Goal: Task Accomplishment & Management: Manage account settings

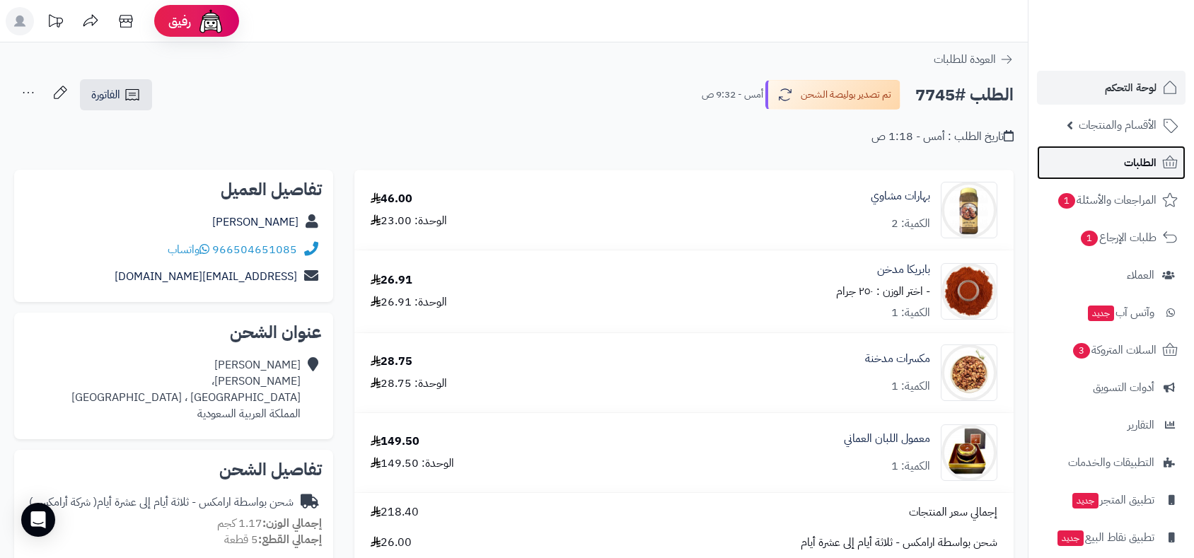
click at [1118, 170] on link "الطلبات" at bounding box center [1111, 163] width 149 height 34
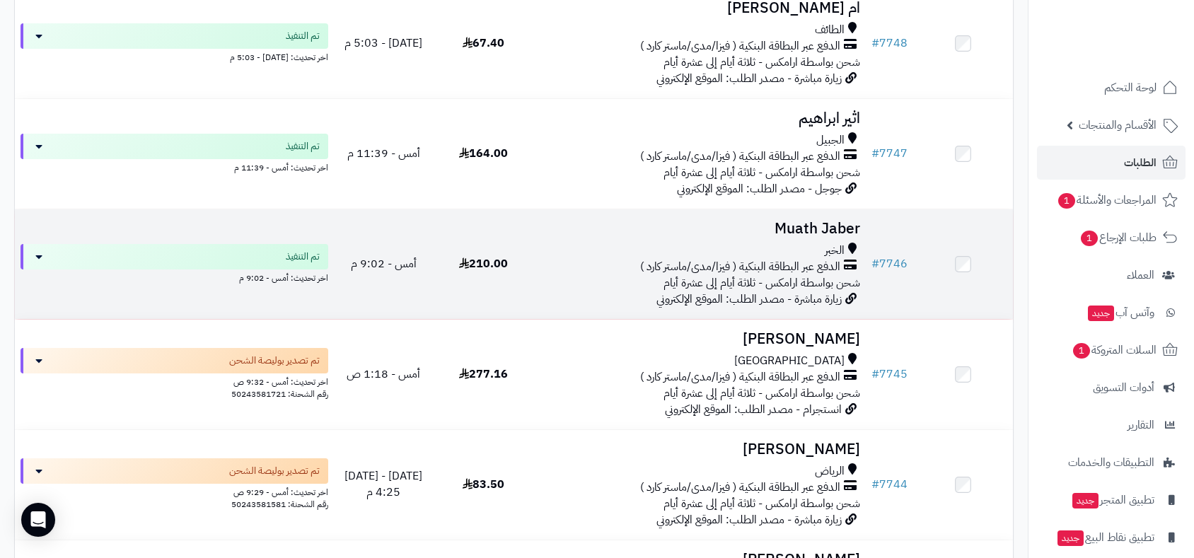
scroll to position [236, 0]
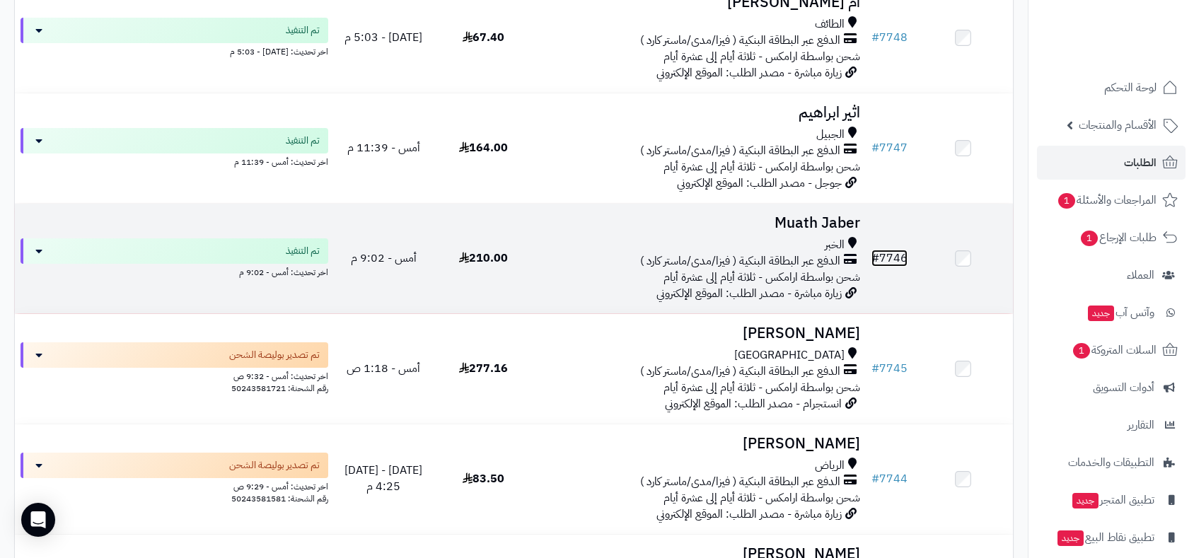
click at [893, 253] on link "# 7746" at bounding box center [890, 258] width 36 height 17
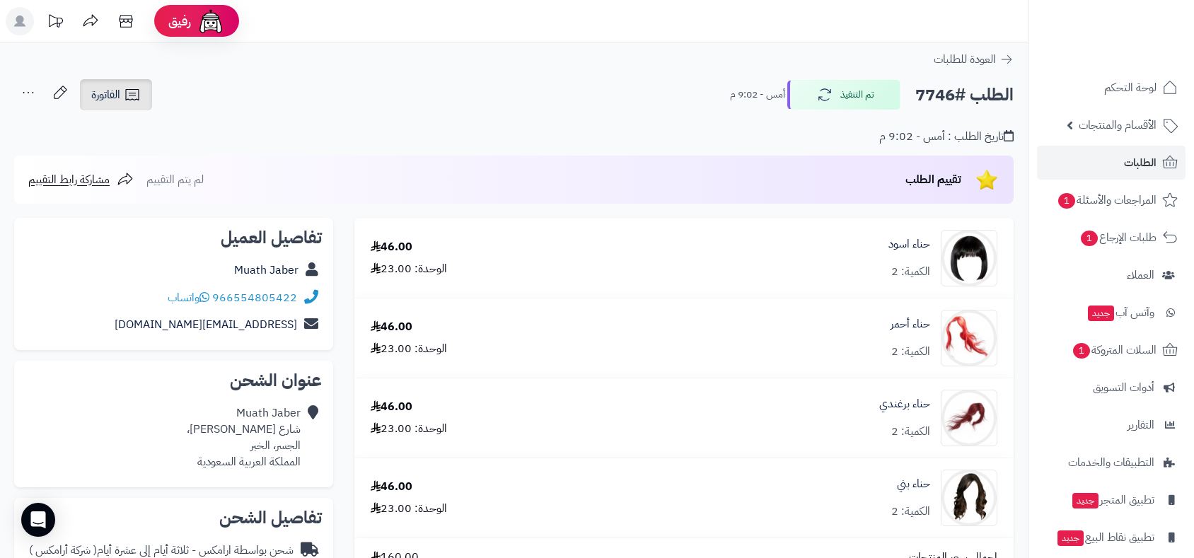
click at [109, 86] on span "الفاتورة" at bounding box center [105, 94] width 29 height 17
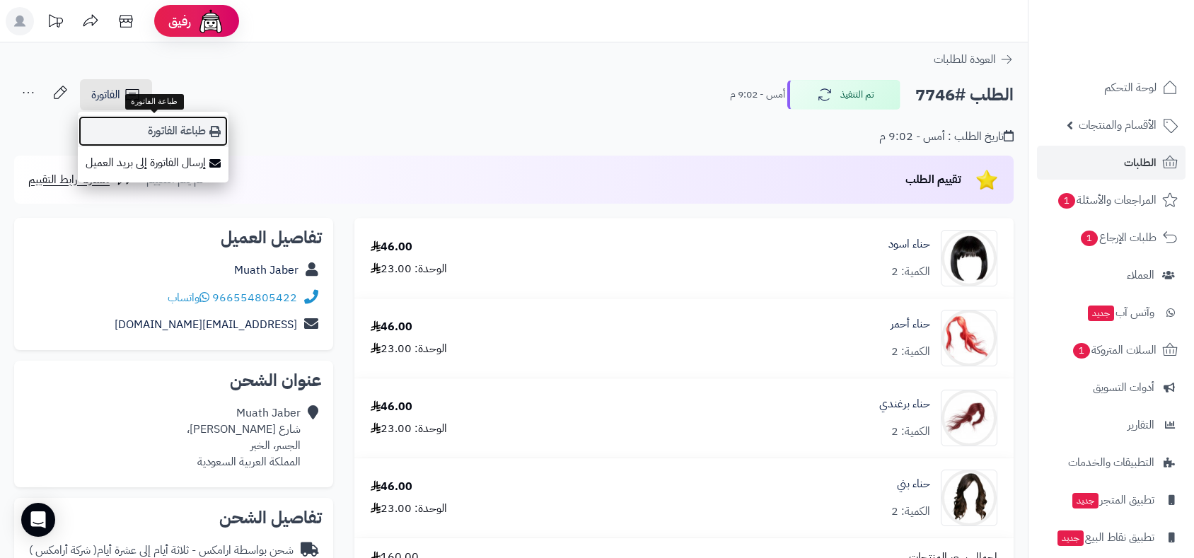
click at [175, 132] on link "طباعة الفاتورة" at bounding box center [153, 131] width 151 height 32
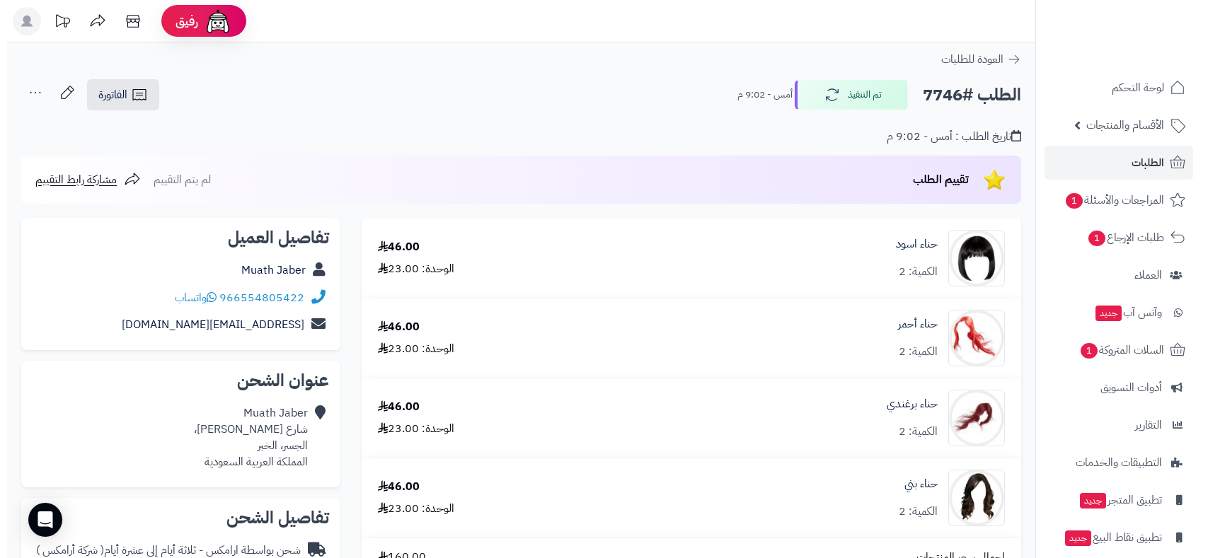
scroll to position [550, 0]
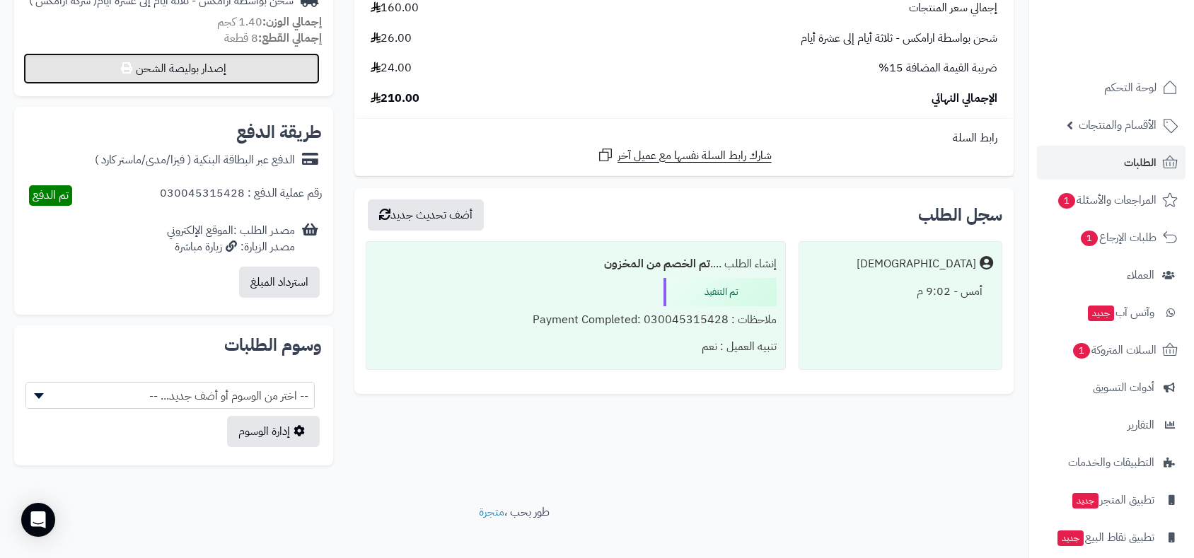
click at [229, 64] on button "إصدار بوليصة الشحن" at bounding box center [171, 68] width 296 height 31
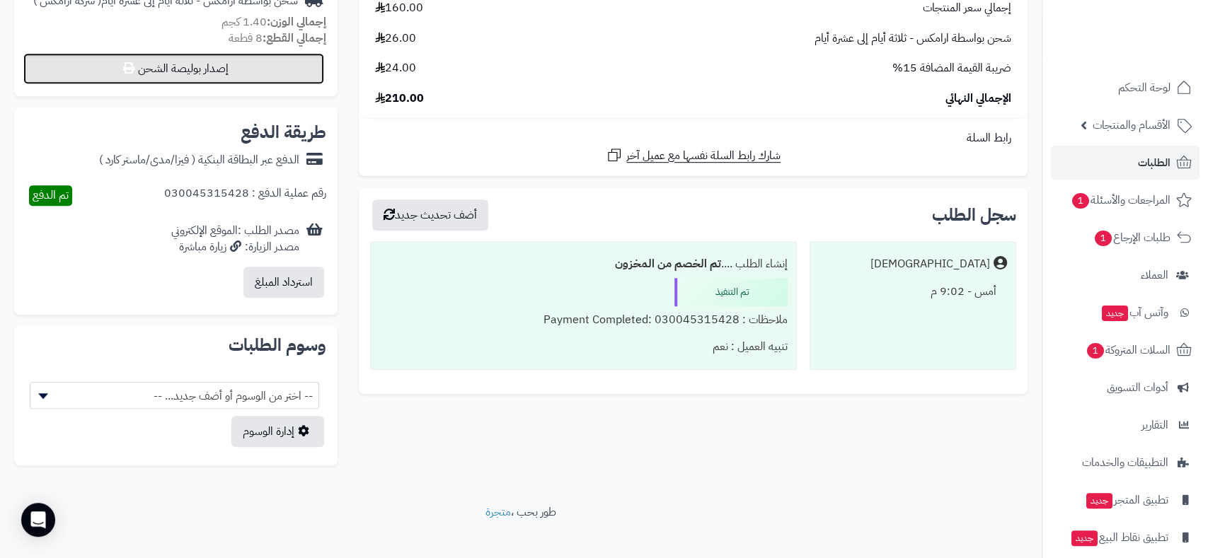
select select "******"
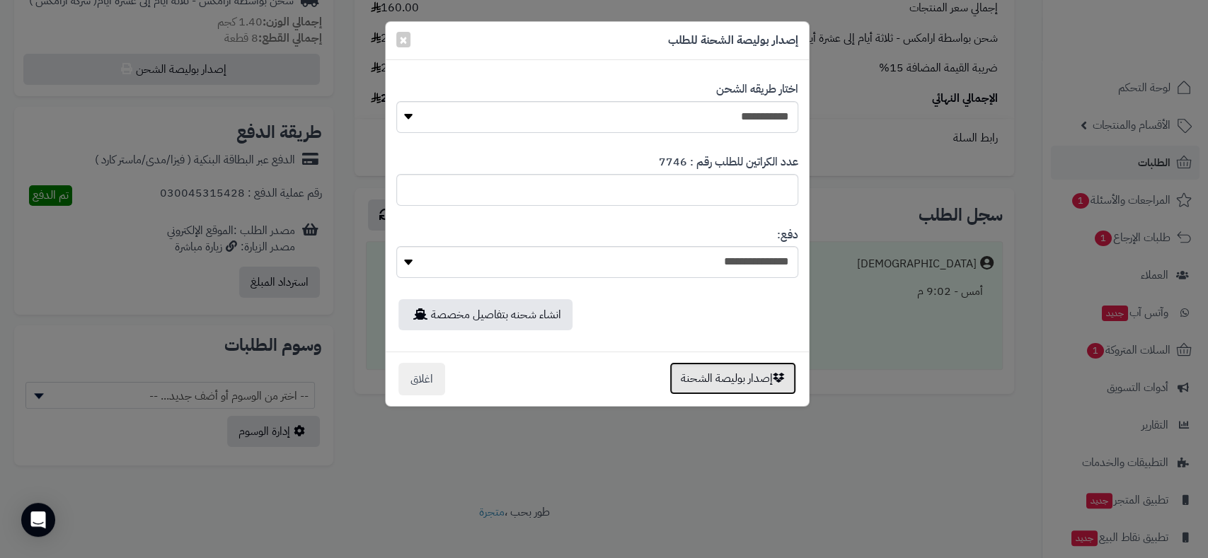
click at [736, 384] on button "إصدار بوليصة الشحنة" at bounding box center [732, 378] width 127 height 33
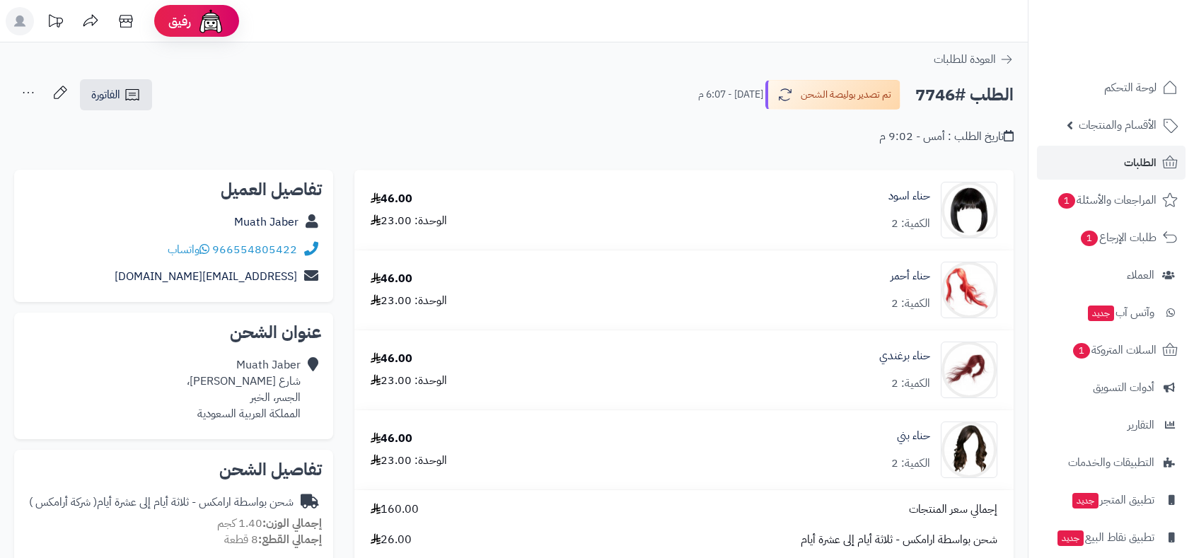
scroll to position [502, 0]
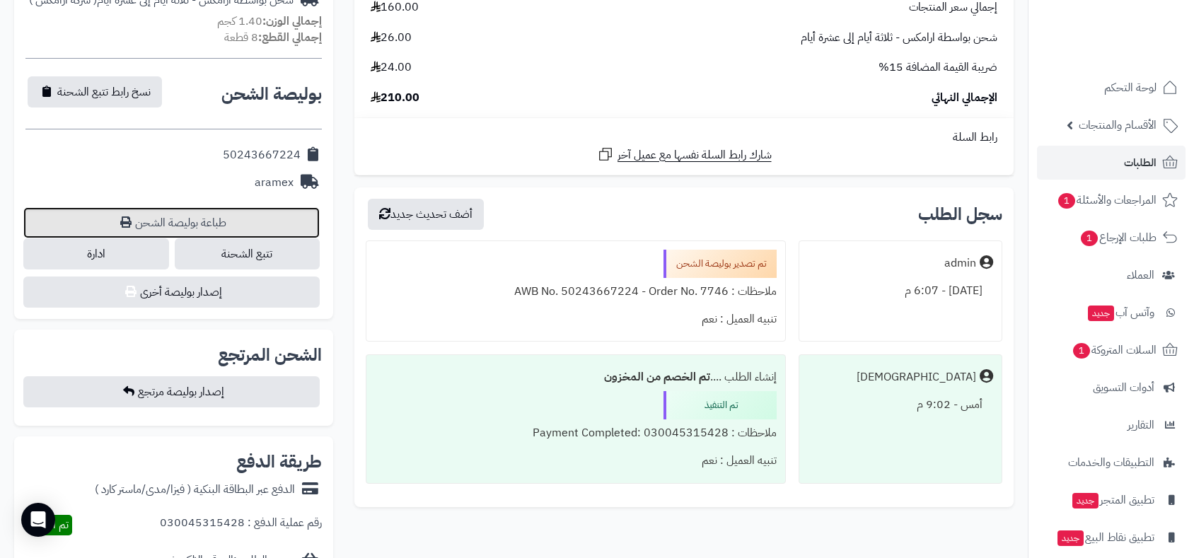
click at [239, 217] on link "طباعة بوليصة الشحن" at bounding box center [171, 222] width 296 height 31
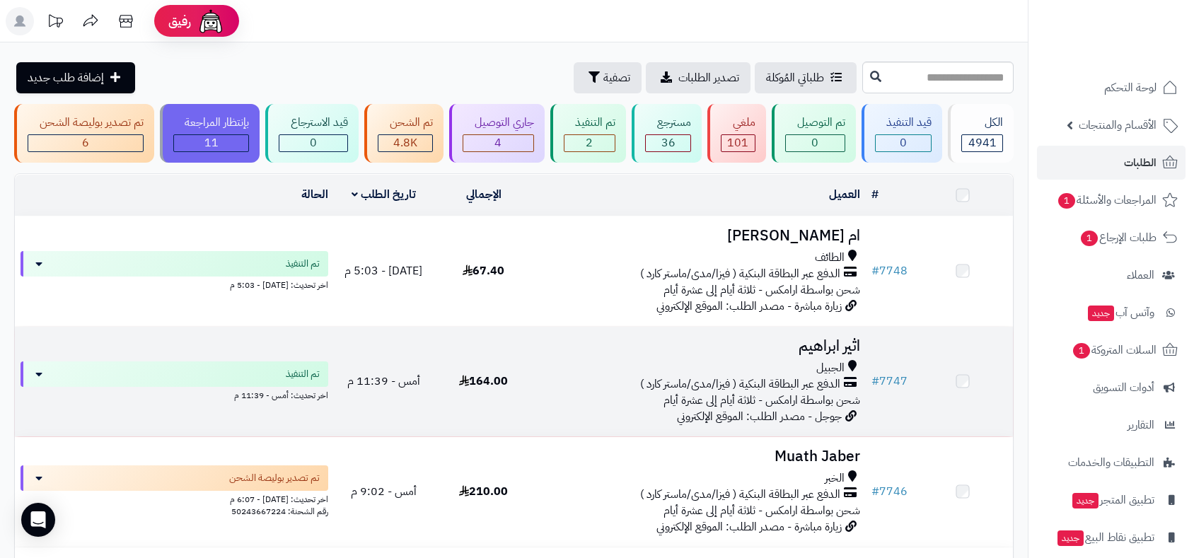
scroll to position [235, 0]
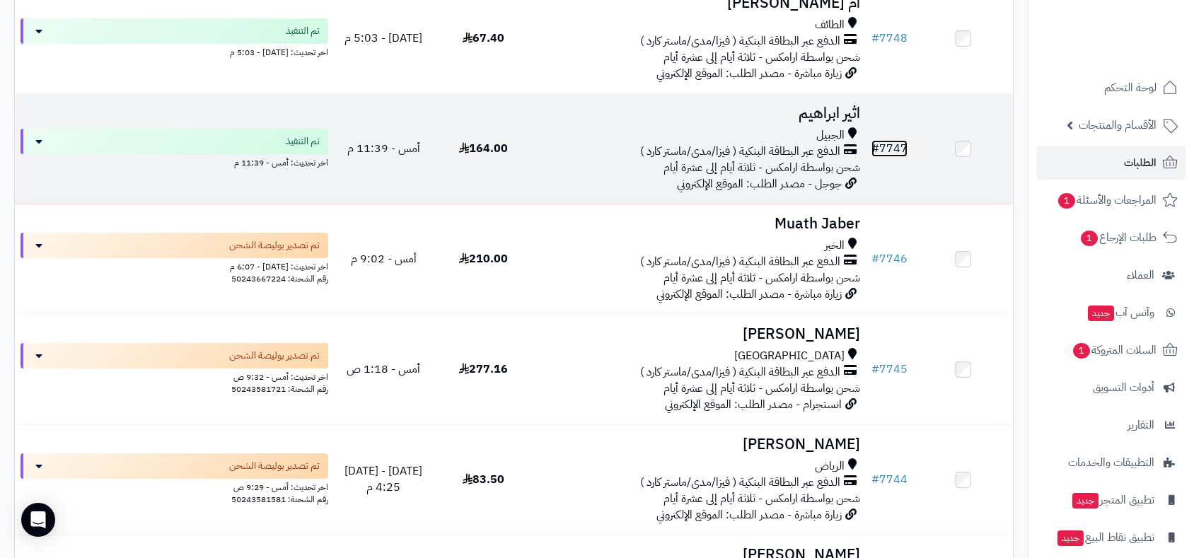
click at [896, 140] on link "# 7747" at bounding box center [890, 148] width 36 height 17
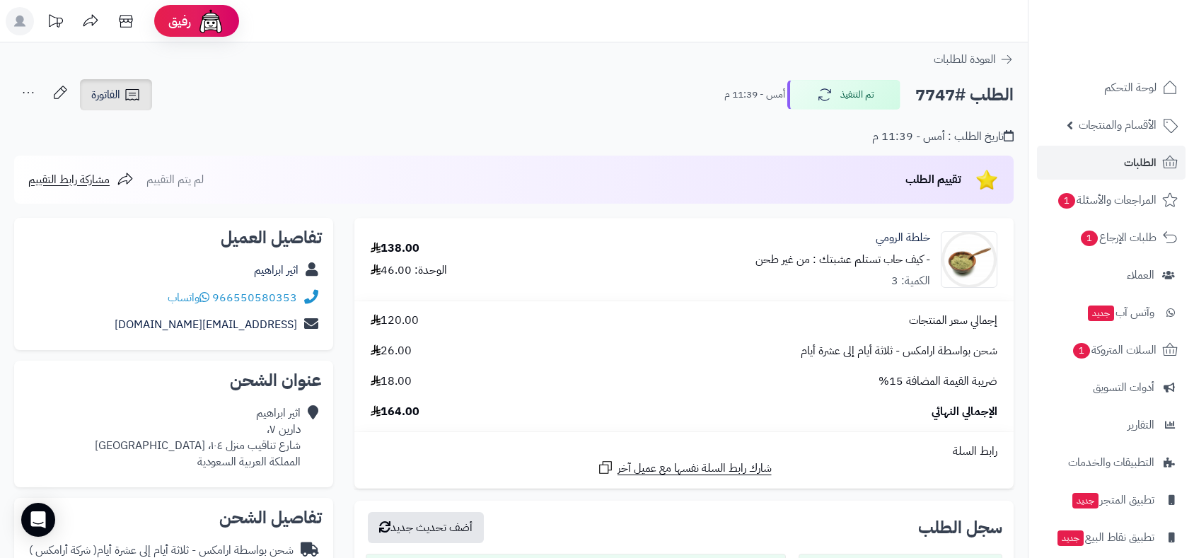
click at [105, 85] on link "الفاتورة" at bounding box center [116, 94] width 72 height 31
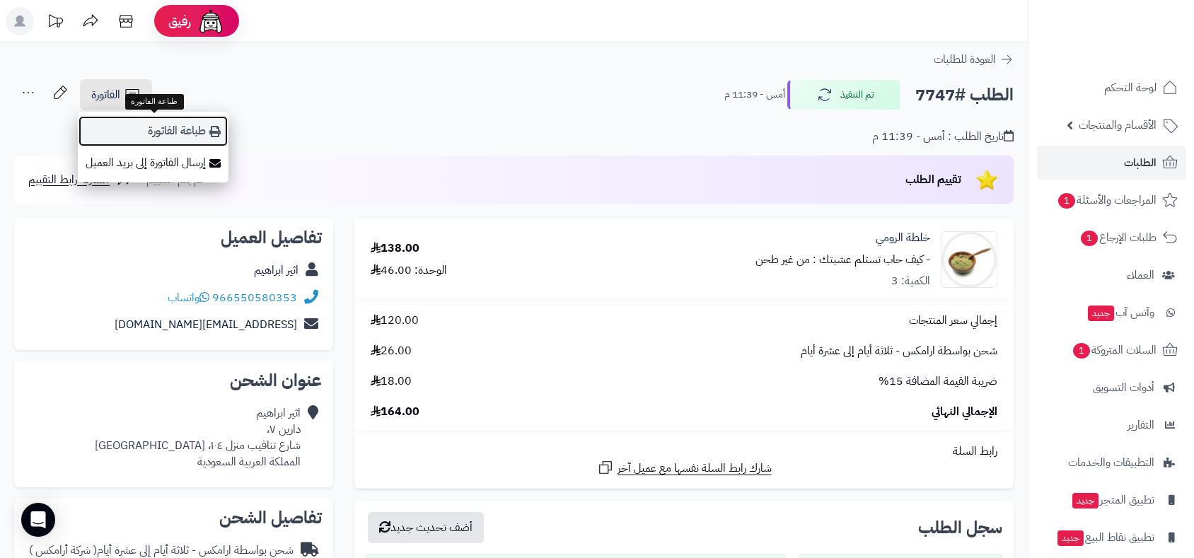
click at [184, 132] on link "طباعة الفاتورة" at bounding box center [153, 131] width 151 height 32
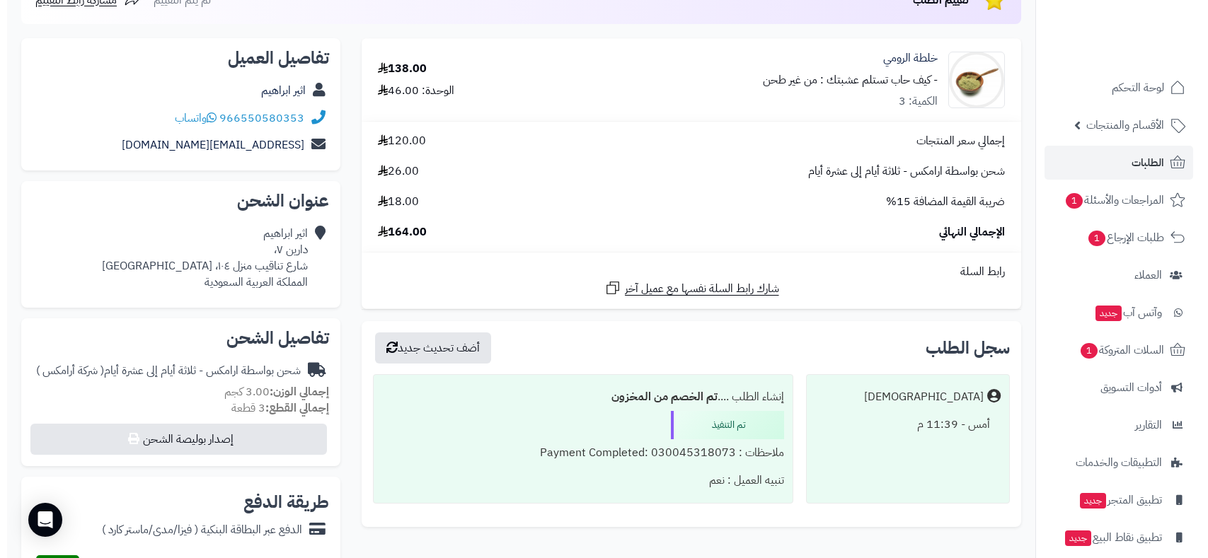
scroll to position [393, 0]
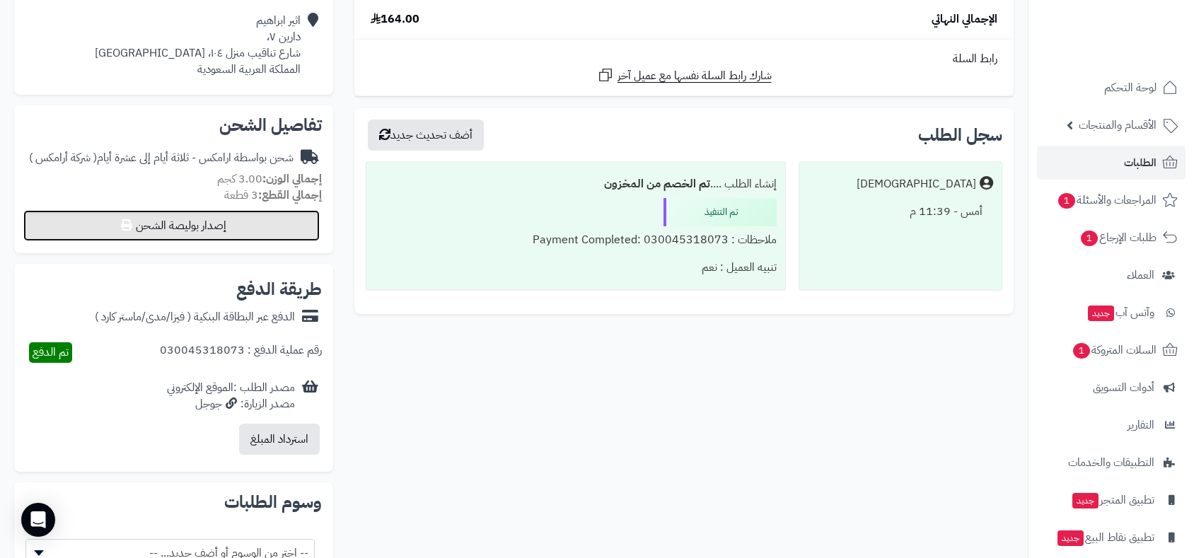
click at [258, 215] on button "إصدار بوليصة الشحن" at bounding box center [171, 225] width 296 height 31
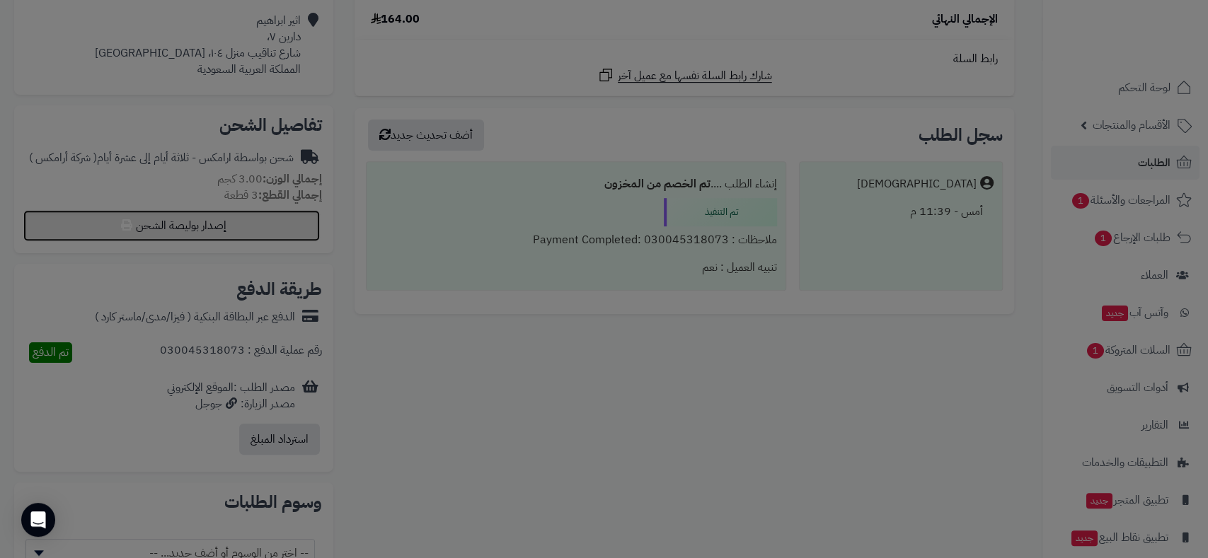
select select "******"
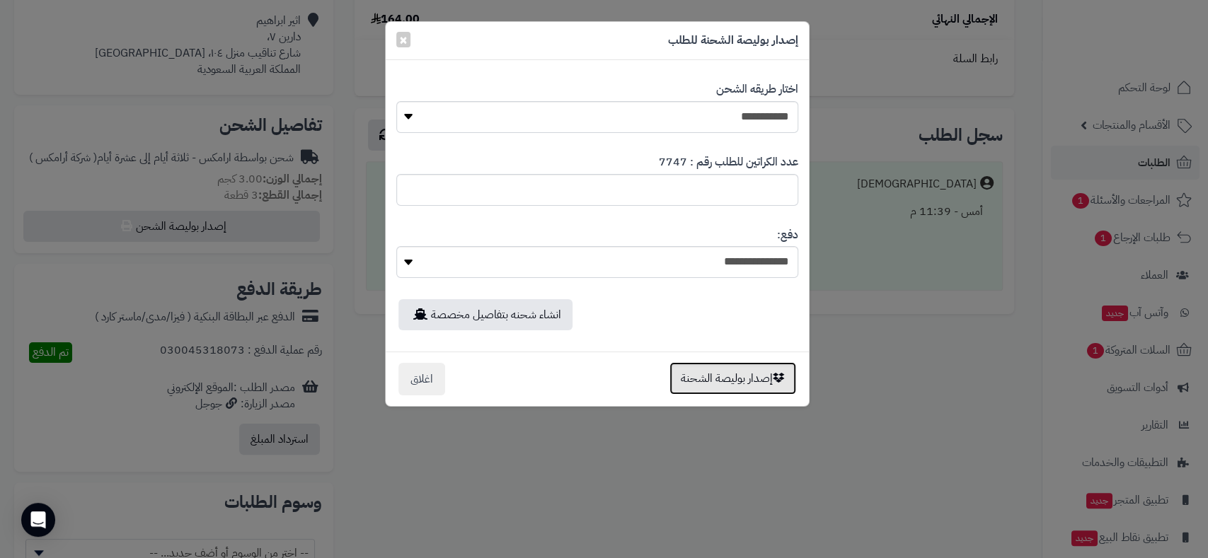
click at [713, 375] on button "إصدار بوليصة الشحنة" at bounding box center [732, 378] width 127 height 33
click at [713, 375] on div "**********" at bounding box center [604, 279] width 1208 height 558
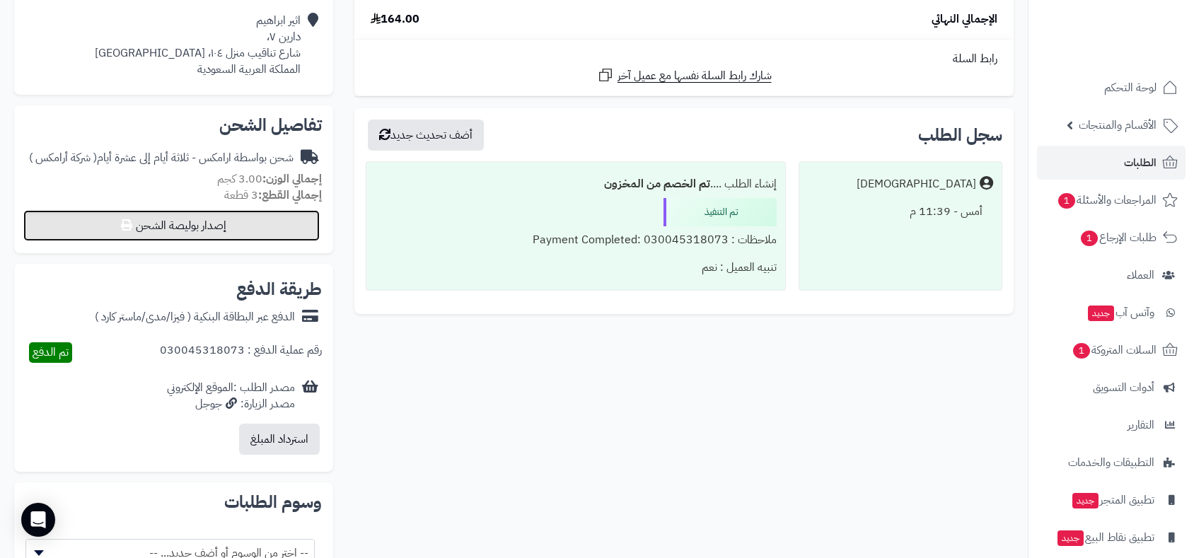
click at [250, 230] on button "إصدار بوليصة الشحن" at bounding box center [171, 225] width 296 height 31
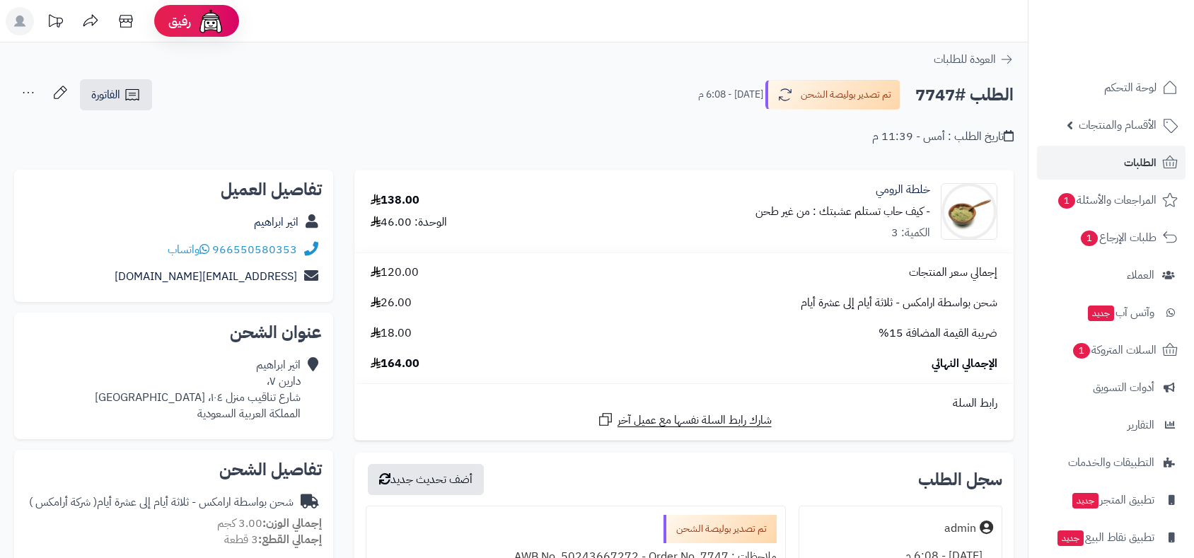
scroll to position [345, 0]
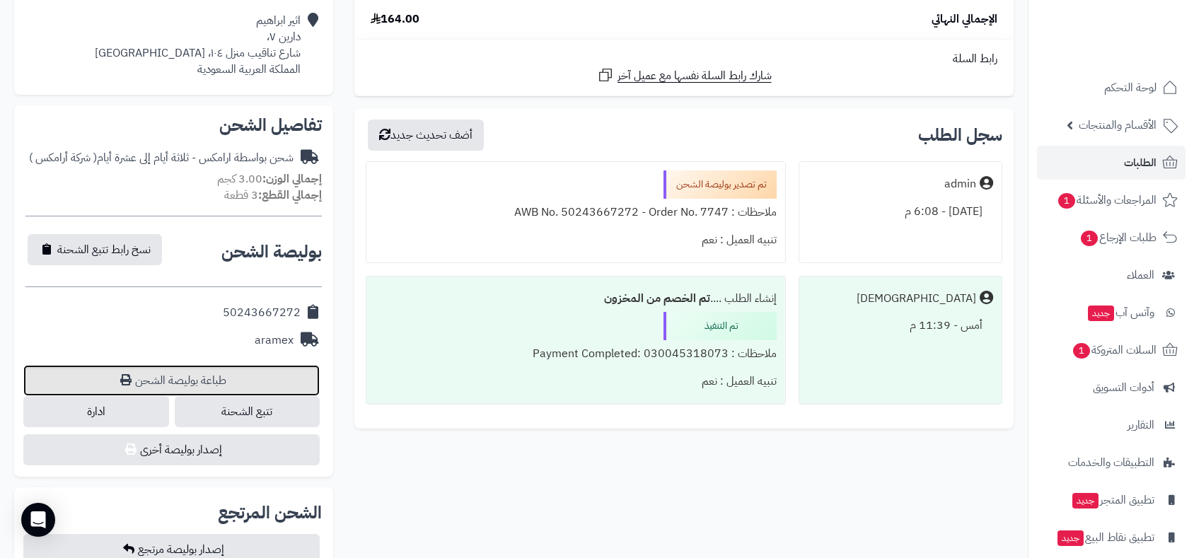
click at [221, 375] on link "طباعة بوليصة الشحن" at bounding box center [171, 380] width 296 height 31
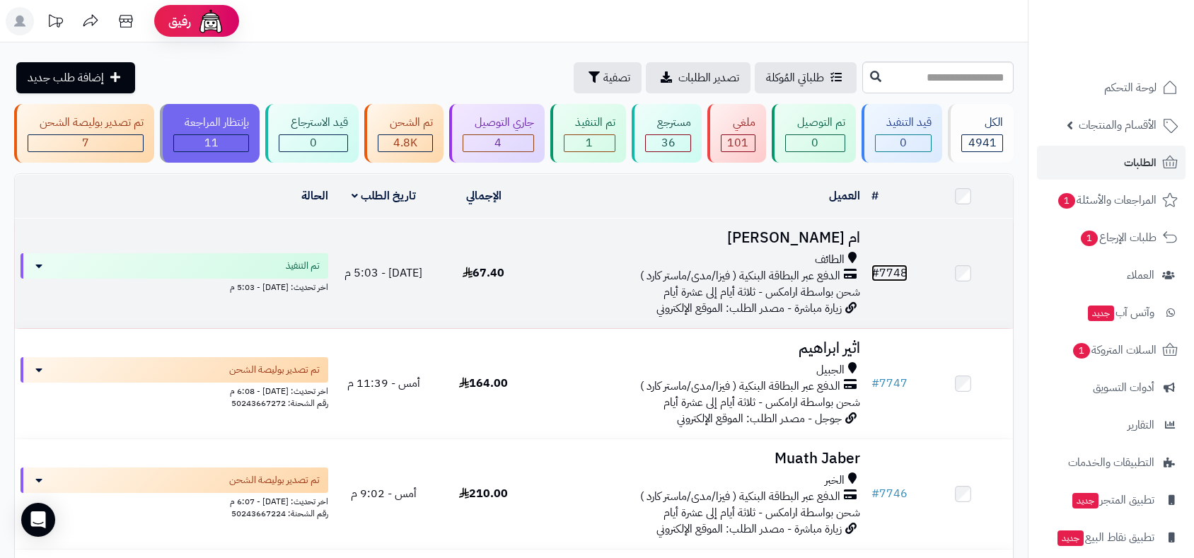
click at [894, 265] on link "# 7748" at bounding box center [890, 273] width 36 height 17
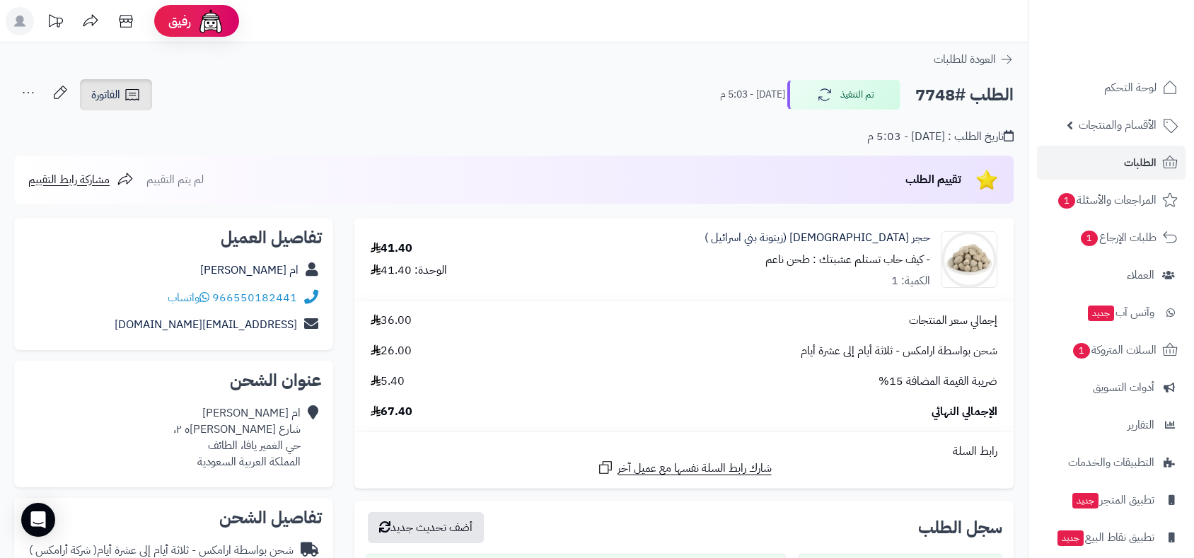
click at [102, 83] on link "الفاتورة" at bounding box center [116, 94] width 72 height 31
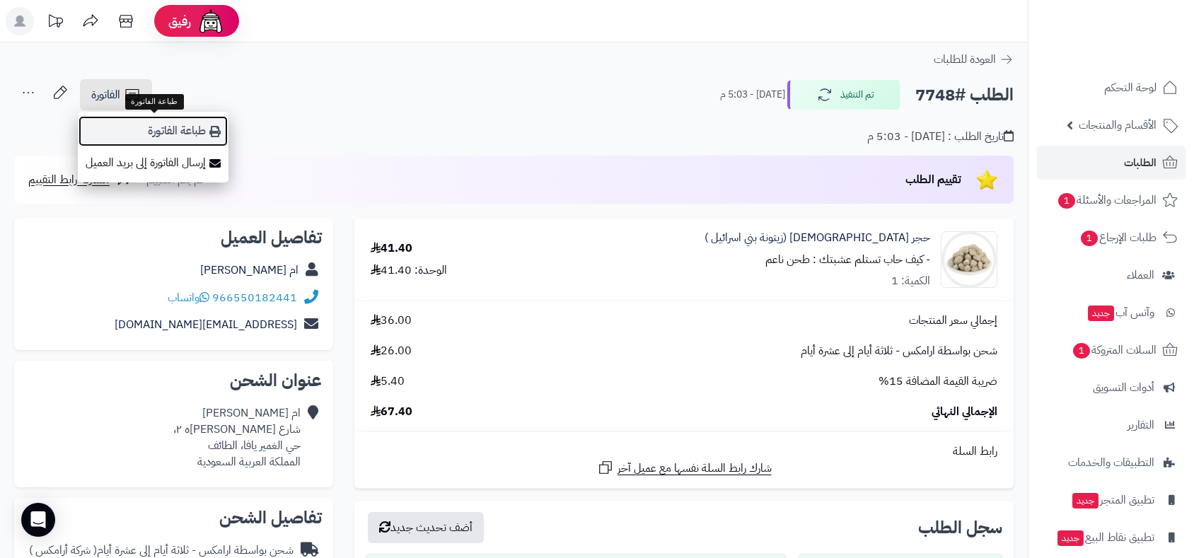
click at [181, 129] on link "طباعة الفاتورة" at bounding box center [153, 131] width 151 height 32
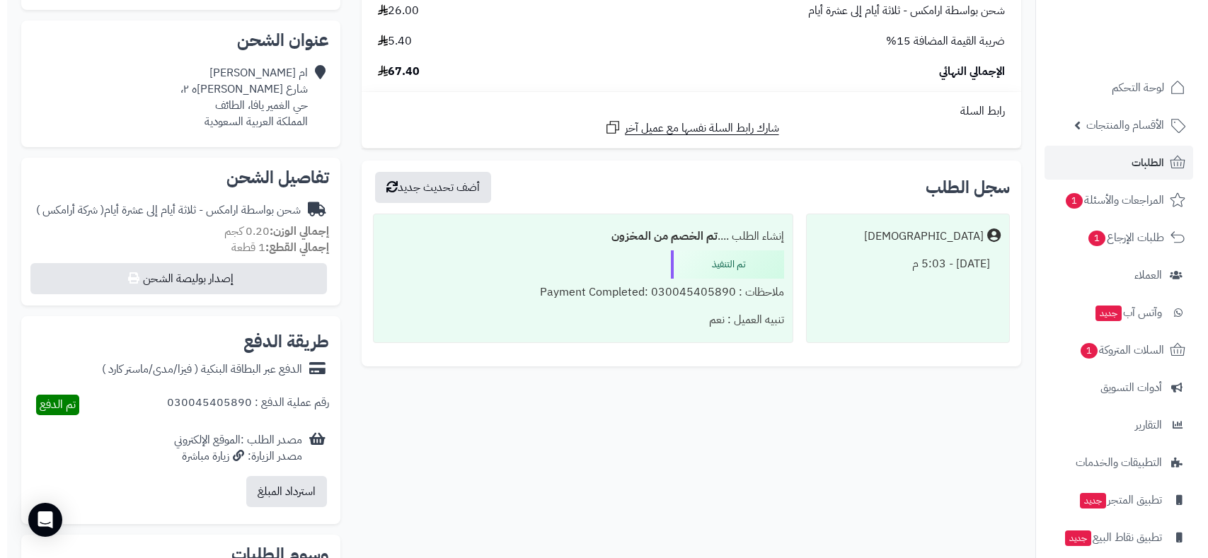
scroll to position [471, 0]
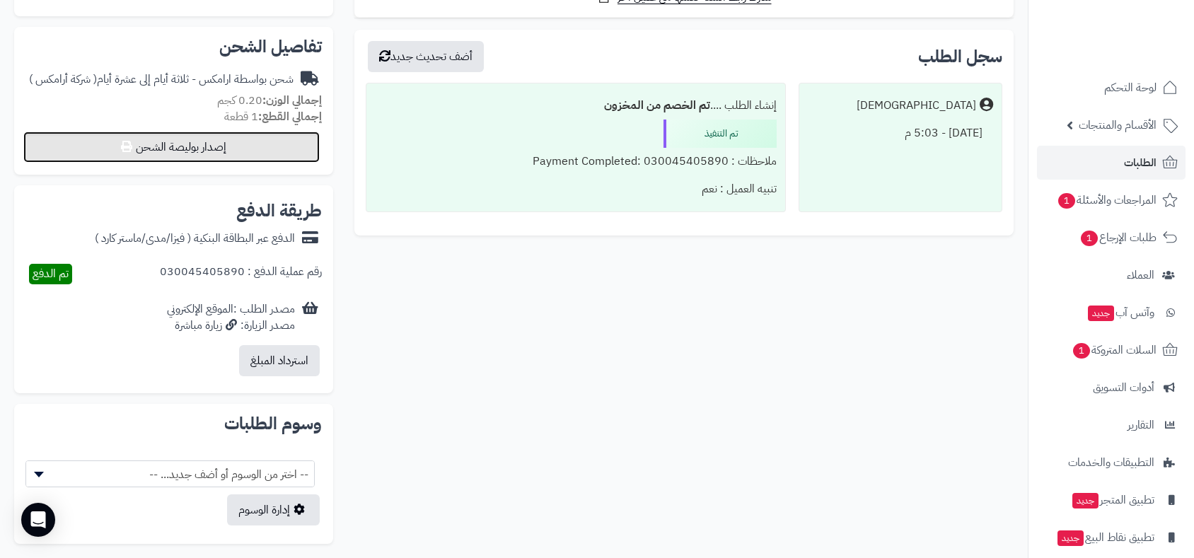
click at [207, 147] on button "إصدار بوليصة الشحن" at bounding box center [171, 147] width 296 height 31
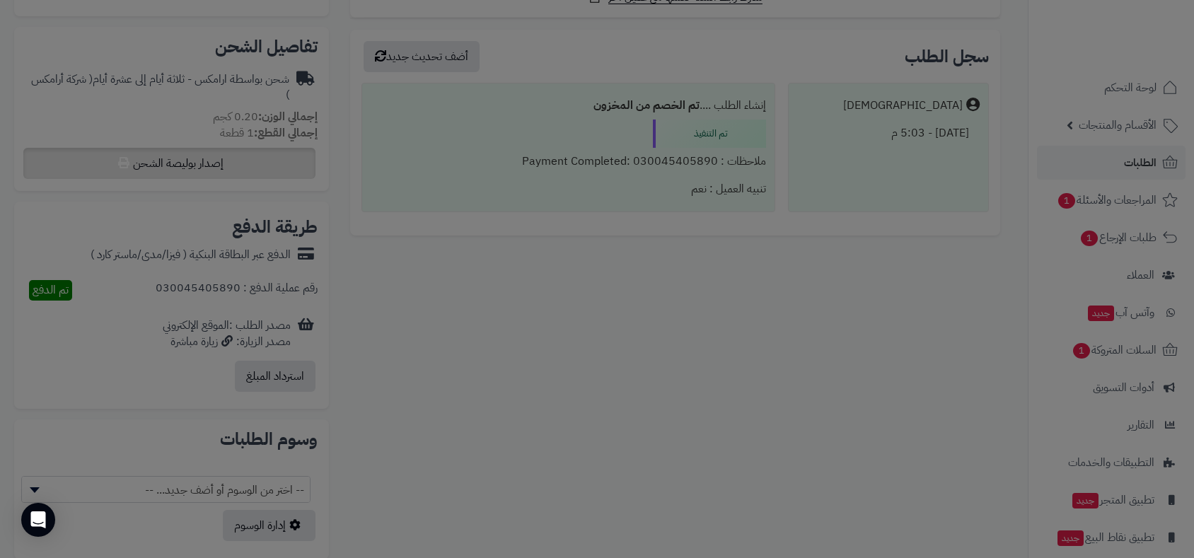
click at [207, 147] on div at bounding box center [597, 279] width 1194 height 558
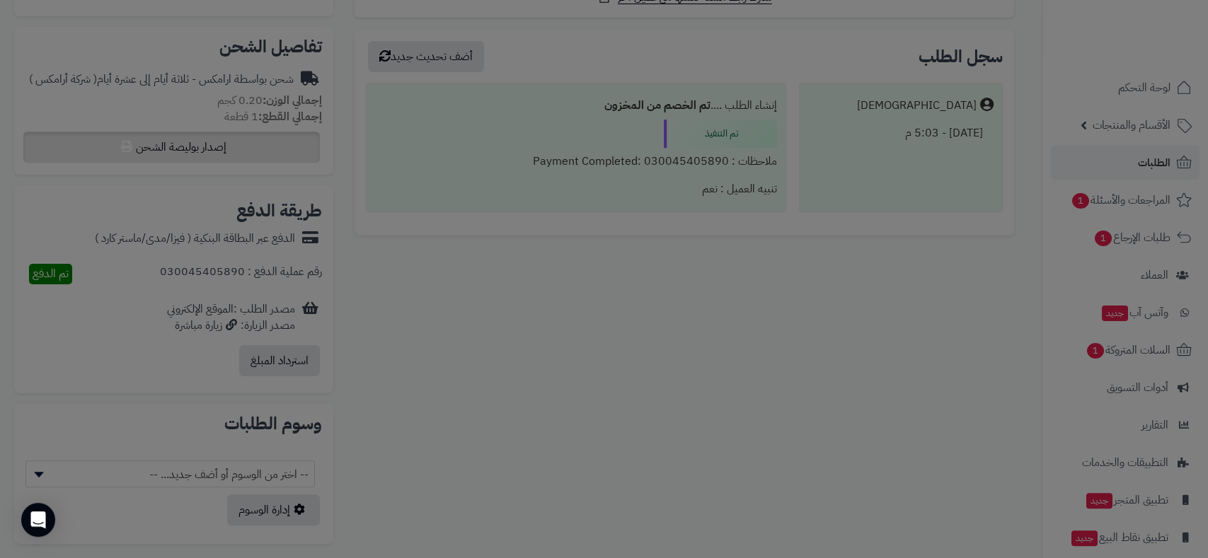
select select "******"
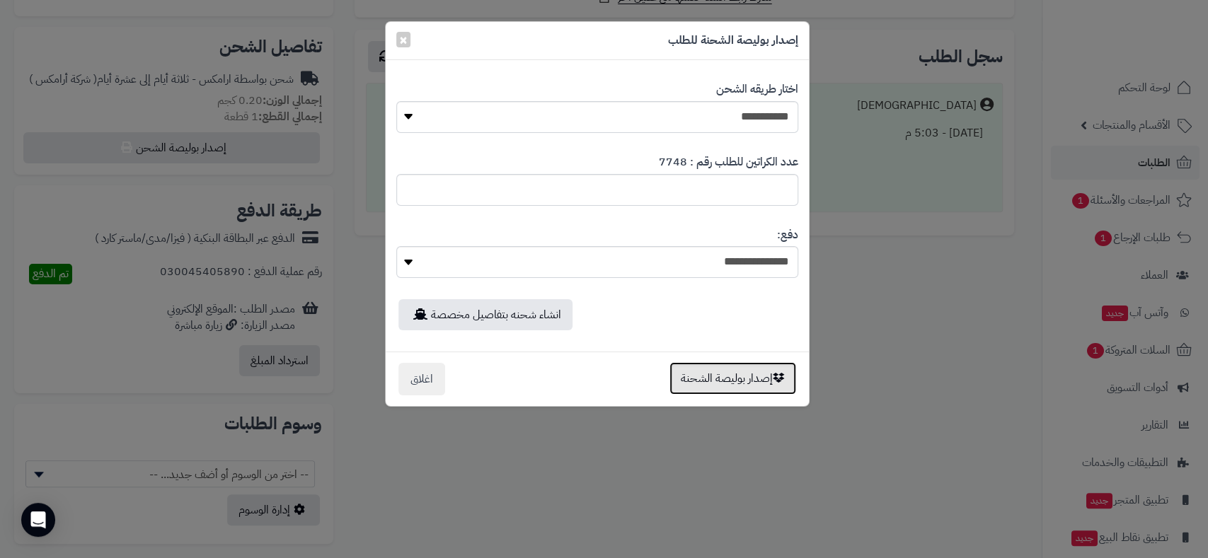
click at [729, 374] on button "إصدار بوليصة الشحنة" at bounding box center [732, 378] width 127 height 33
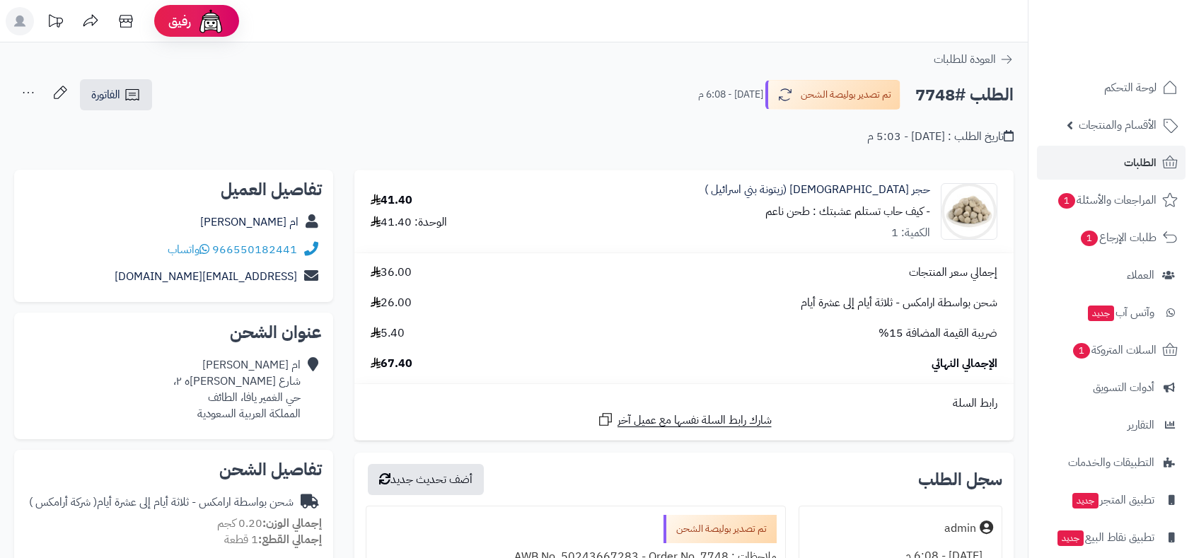
scroll to position [424, 0]
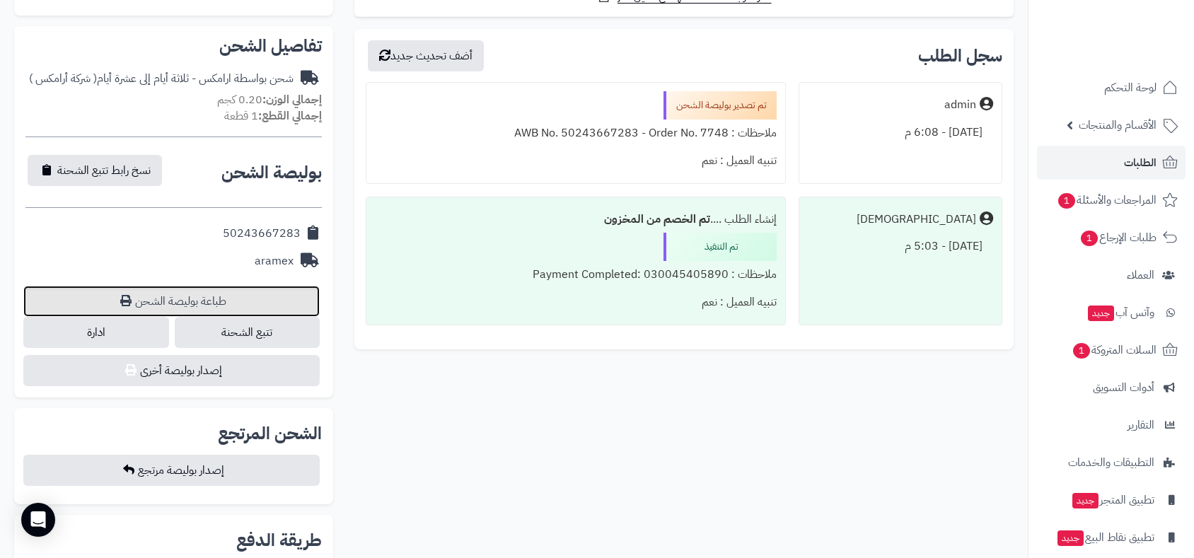
click at [201, 295] on link "طباعة بوليصة الشحن" at bounding box center [171, 301] width 296 height 31
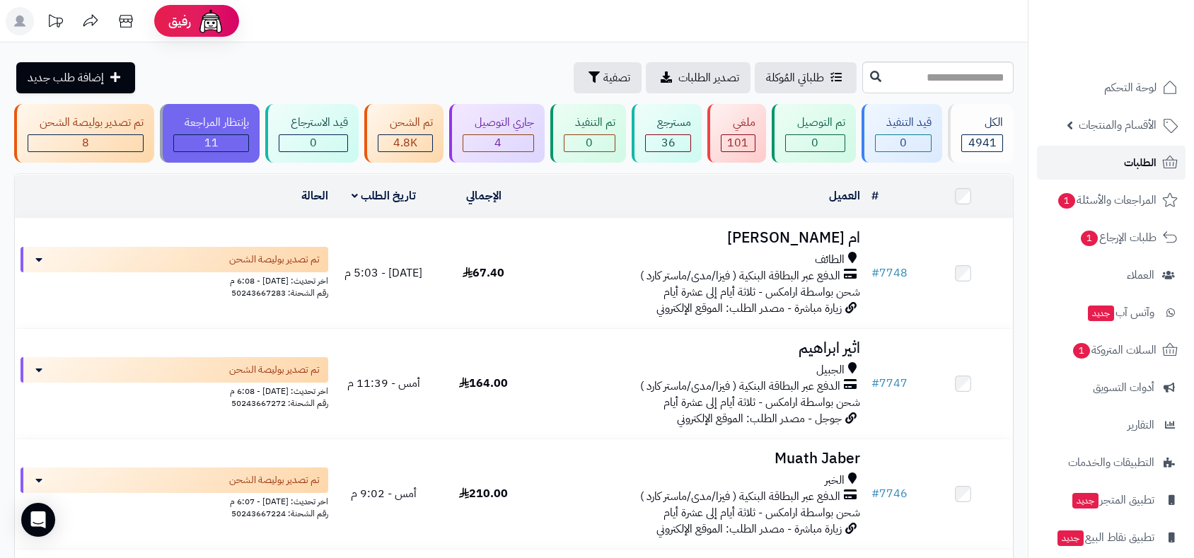
click at [1148, 170] on span "الطلبات" at bounding box center [1140, 163] width 33 height 20
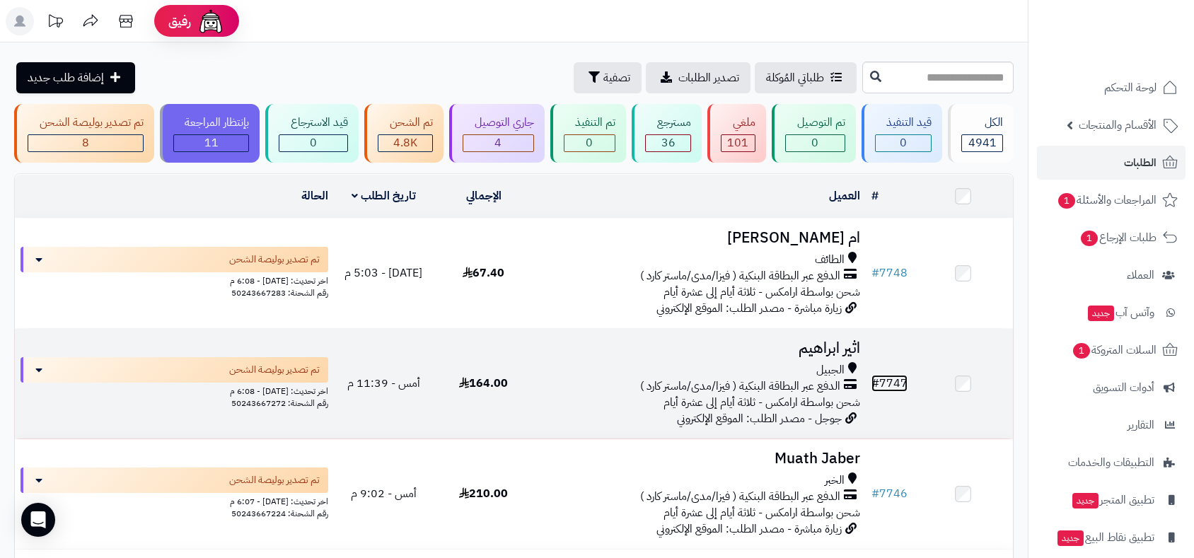
click at [895, 381] on link "# 7747" at bounding box center [890, 383] width 36 height 17
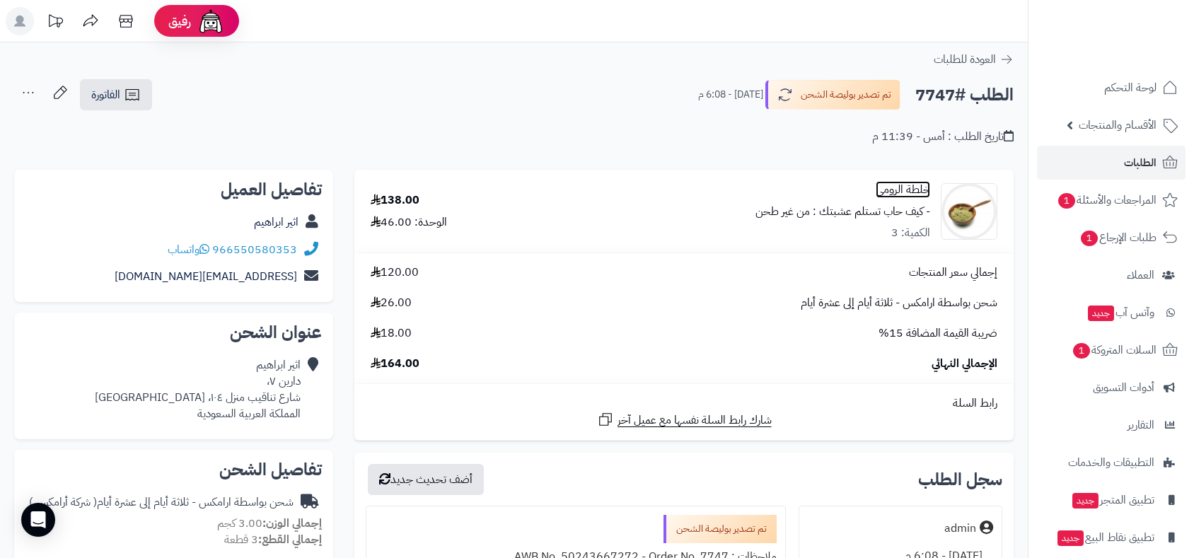
click at [913, 190] on link "خلطة الرومي" at bounding box center [903, 190] width 54 height 16
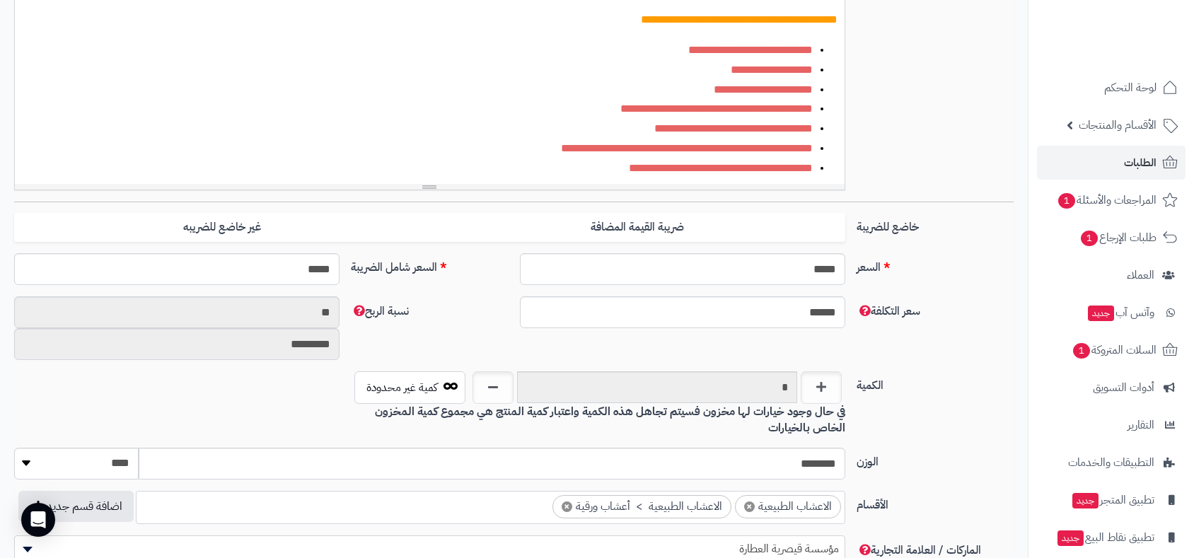
scroll to position [471, 0]
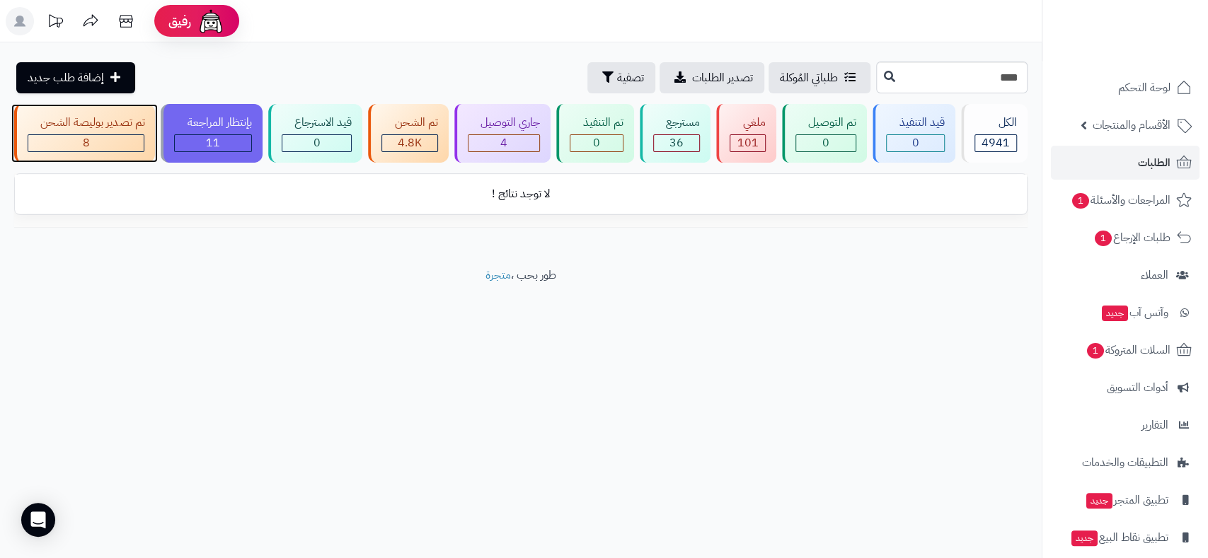
click at [111, 125] on div "تم تصدير بوليصة الشحن" at bounding box center [86, 123] width 117 height 16
click at [1160, 166] on span "الطلبات" at bounding box center [1154, 163] width 33 height 20
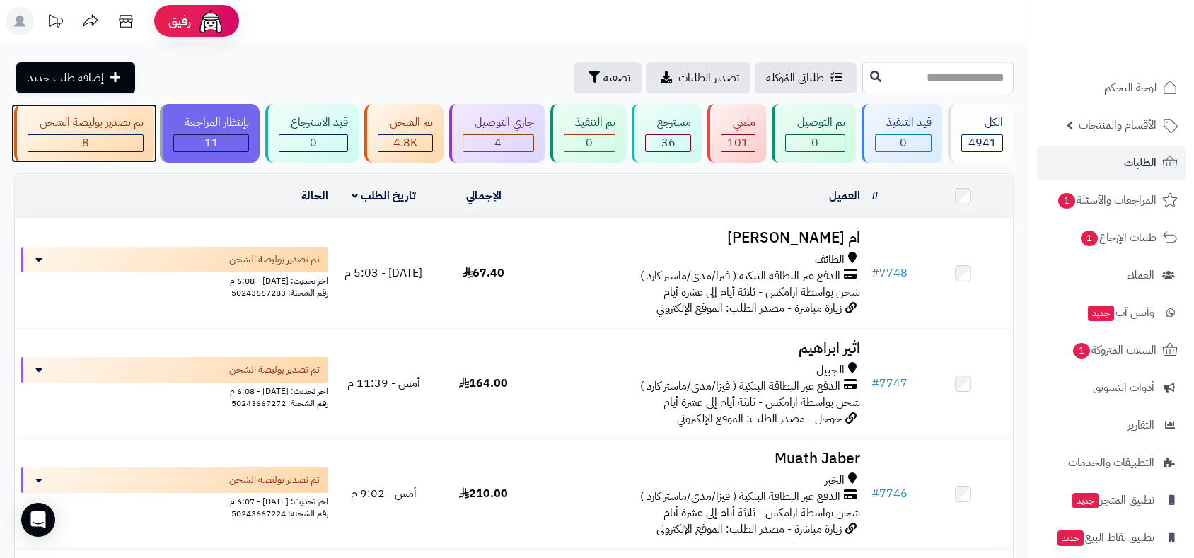
click at [88, 124] on div "تم تصدير بوليصة الشحن" at bounding box center [86, 123] width 116 height 16
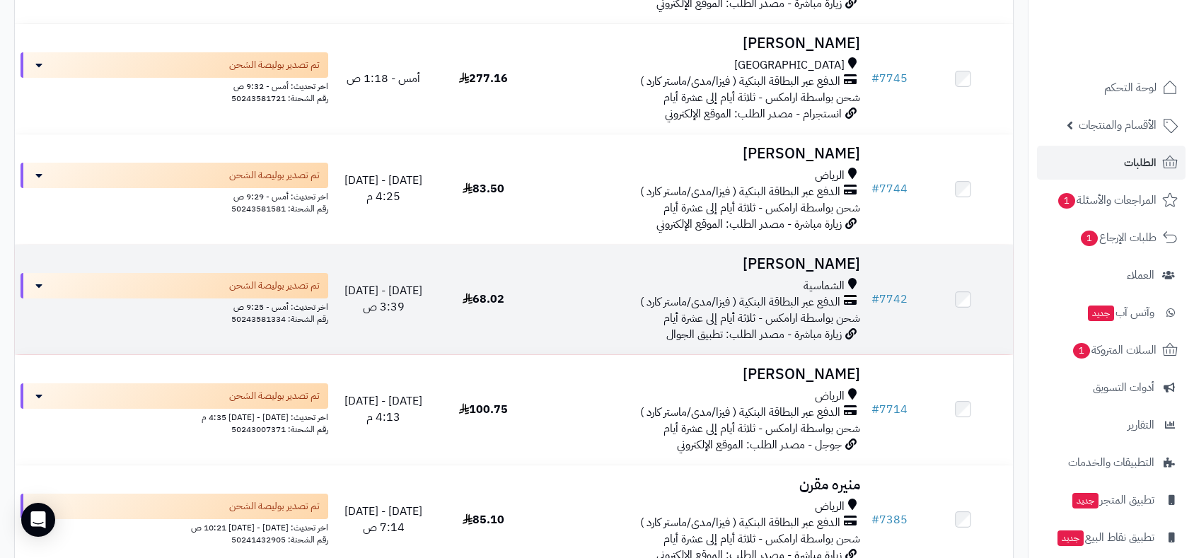
scroll to position [522, 0]
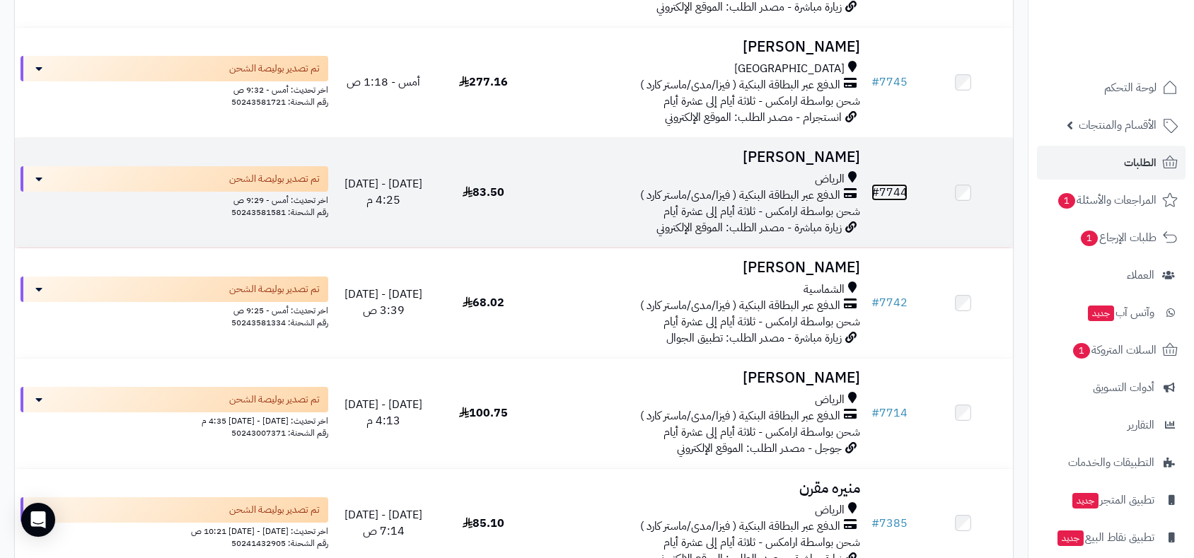
click at [885, 184] on link "# 7744" at bounding box center [890, 192] width 36 height 17
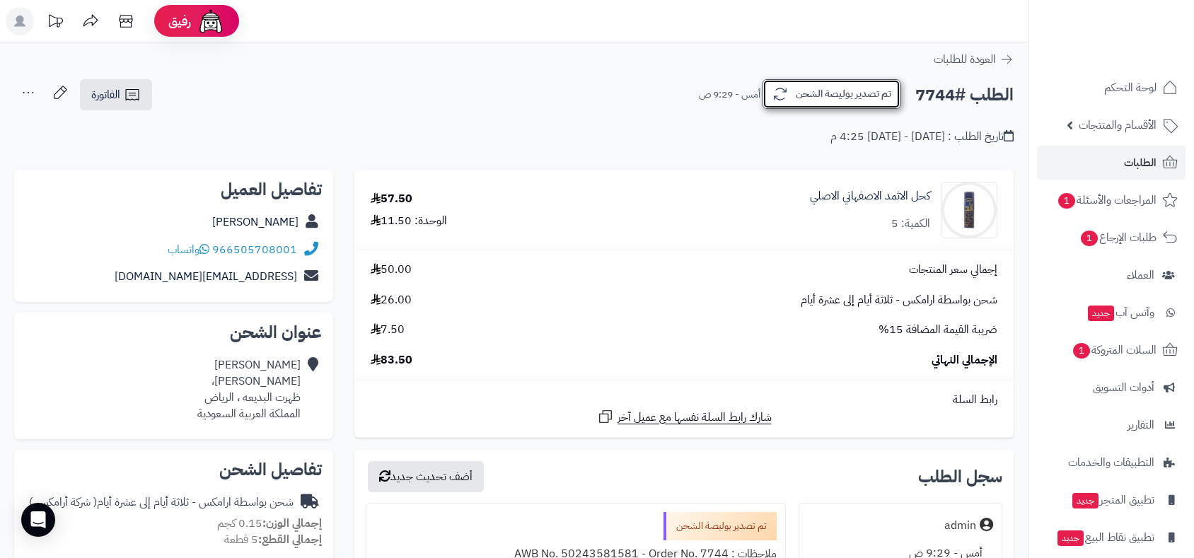
click at [824, 93] on button "تم تصدير بوليصة الشحن" at bounding box center [832, 94] width 138 height 30
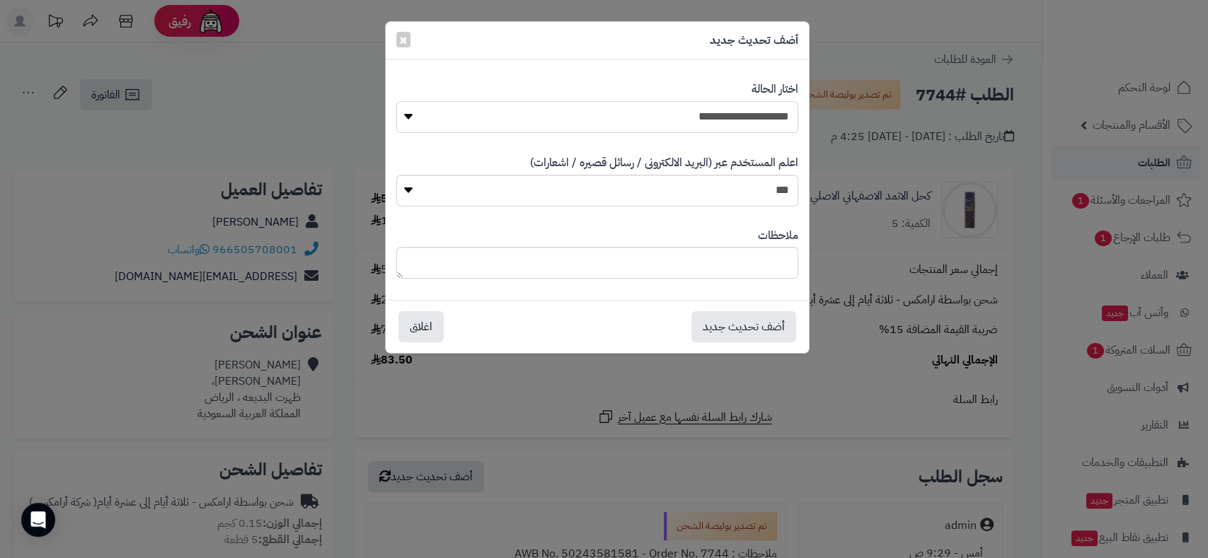
click at [410, 115] on select "**********" at bounding box center [597, 117] width 402 height 32
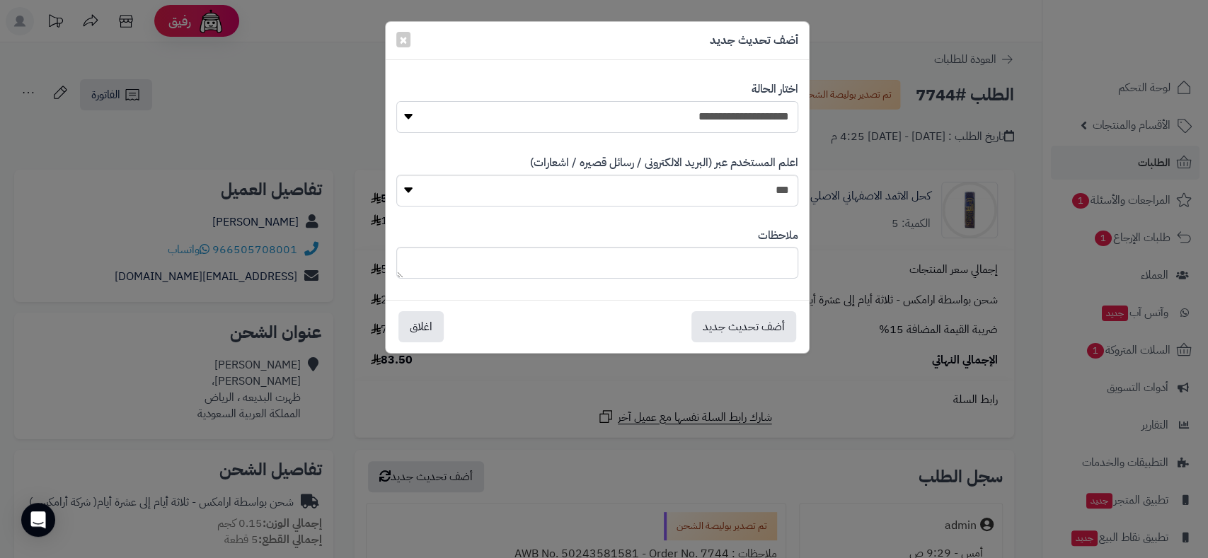
click at [410, 115] on select "**********" at bounding box center [597, 117] width 402 height 32
select select "**"
click at [396, 101] on select "**********" at bounding box center [597, 117] width 402 height 32
click at [744, 326] on button "أضف تحديث جديد" at bounding box center [743, 326] width 105 height 31
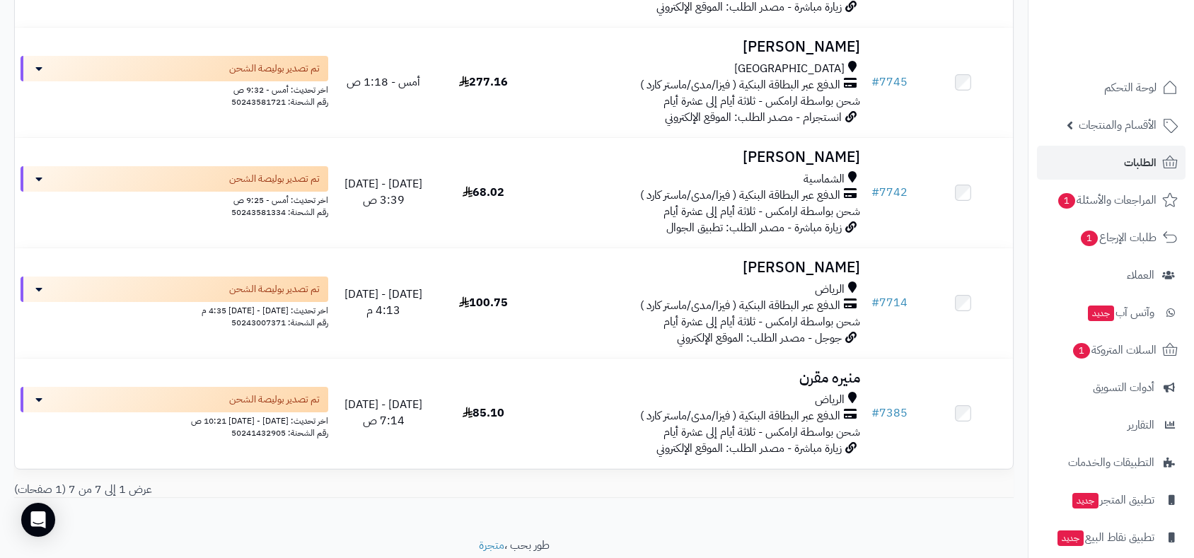
scroll to position [522, 0]
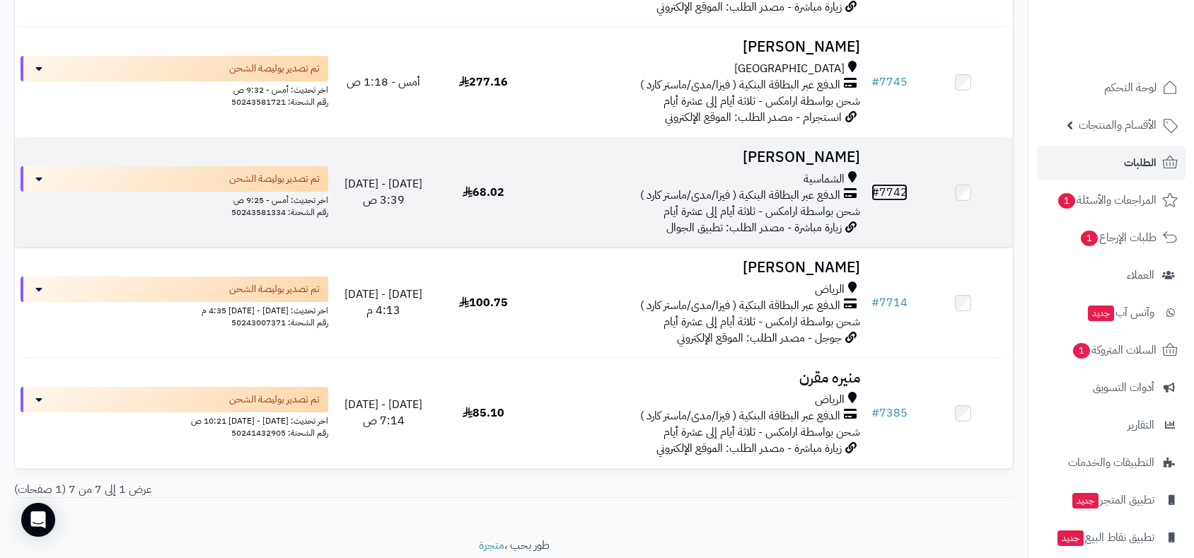
click at [893, 185] on link "# 7742" at bounding box center [890, 192] width 36 height 17
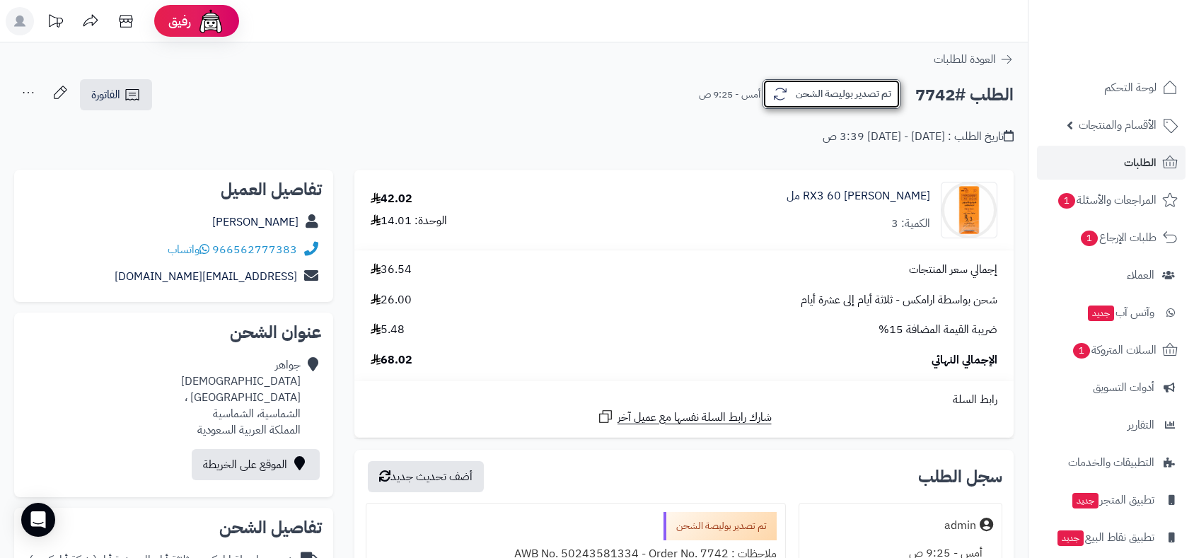
click at [854, 93] on button "تم تصدير بوليصة الشحن" at bounding box center [832, 94] width 138 height 30
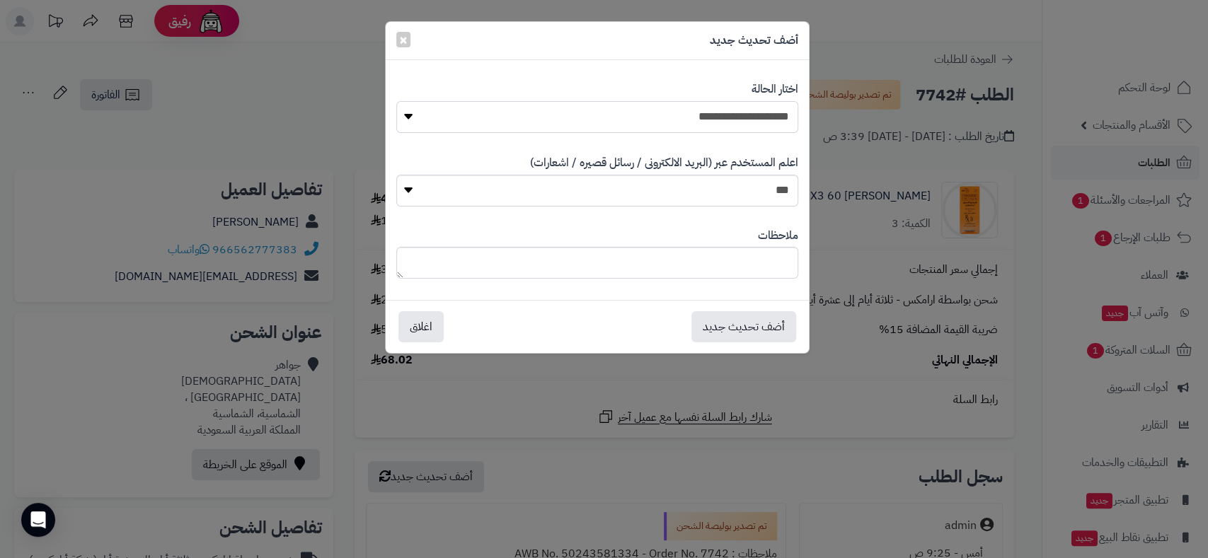
click at [446, 115] on select "**********" at bounding box center [597, 117] width 402 height 32
click at [405, 114] on select "**********" at bounding box center [597, 117] width 402 height 32
select select "**"
click at [396, 101] on select "**********" at bounding box center [597, 117] width 402 height 32
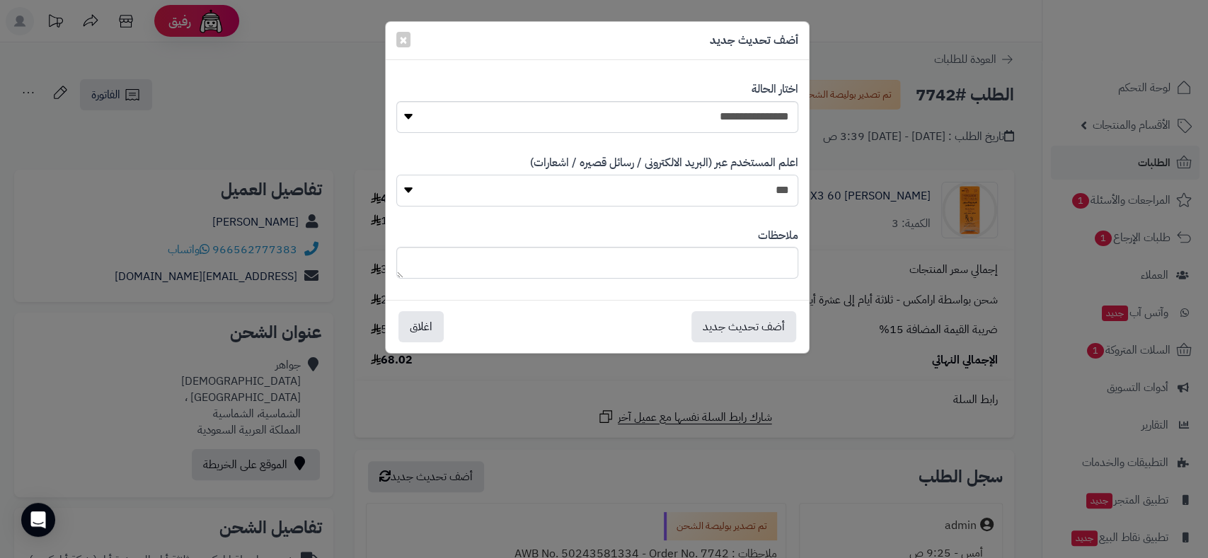
click at [763, 196] on select "*** **" at bounding box center [597, 191] width 402 height 32
click at [768, 332] on button "أضف تحديث جديد" at bounding box center [743, 326] width 105 height 31
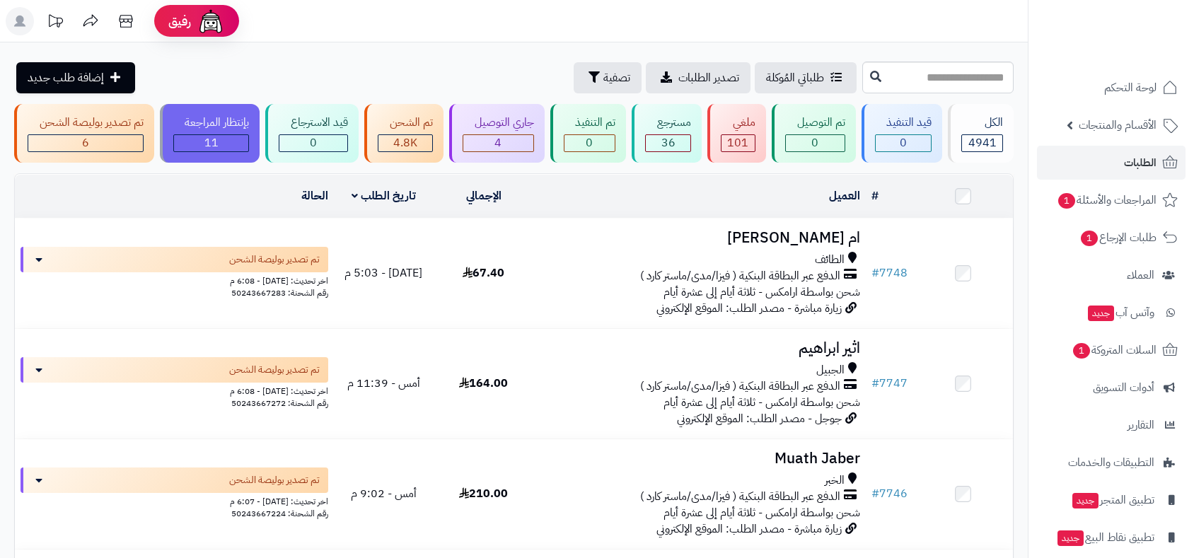
scroll to position [458, 0]
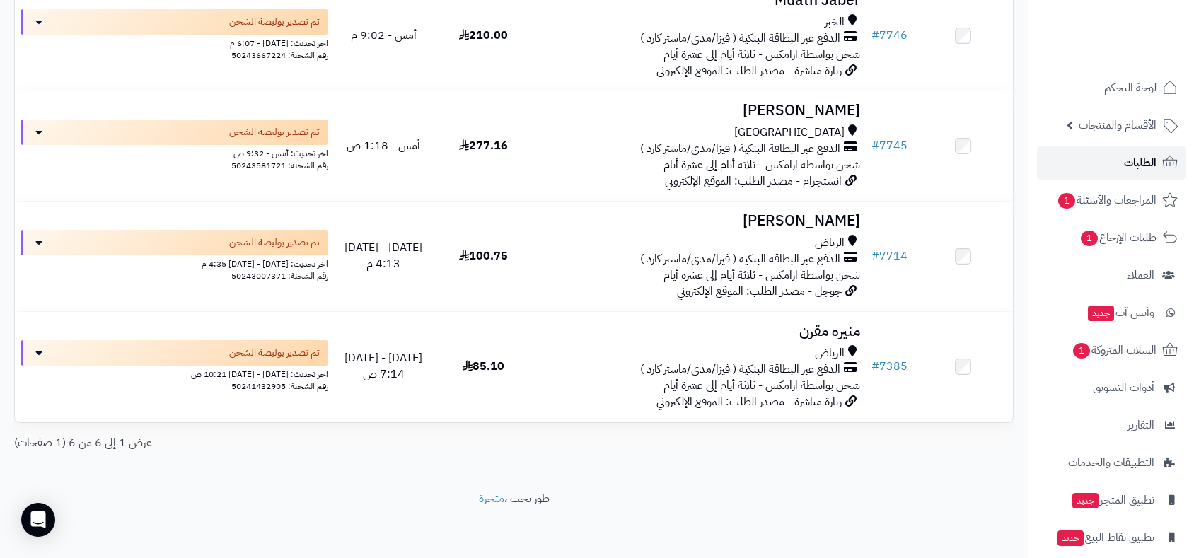
click at [1140, 163] on span "الطلبات" at bounding box center [1140, 163] width 33 height 20
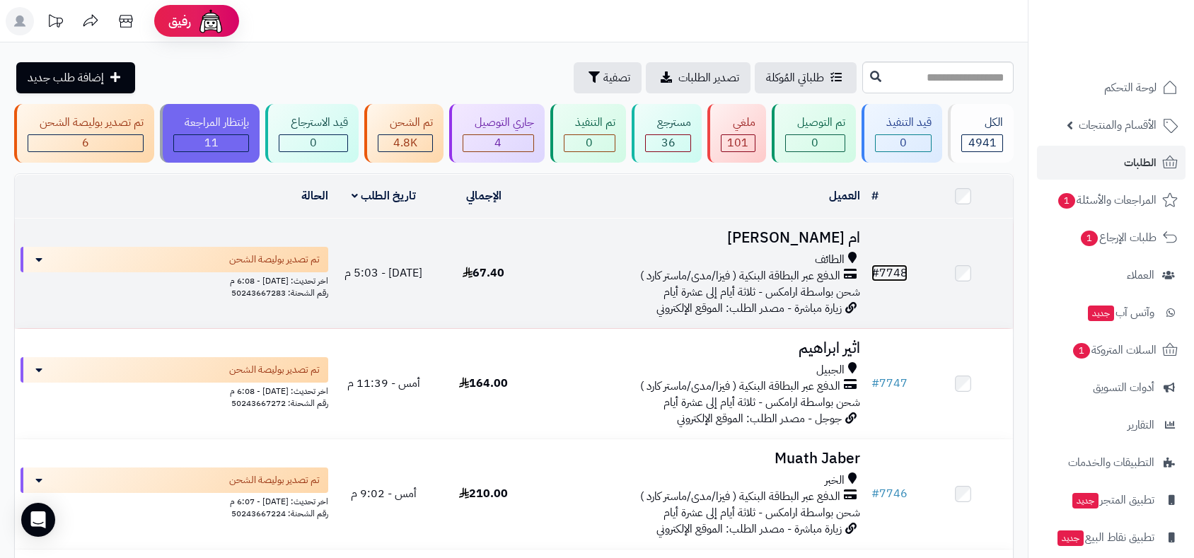
click at [897, 270] on link "# 7748" at bounding box center [890, 273] width 36 height 17
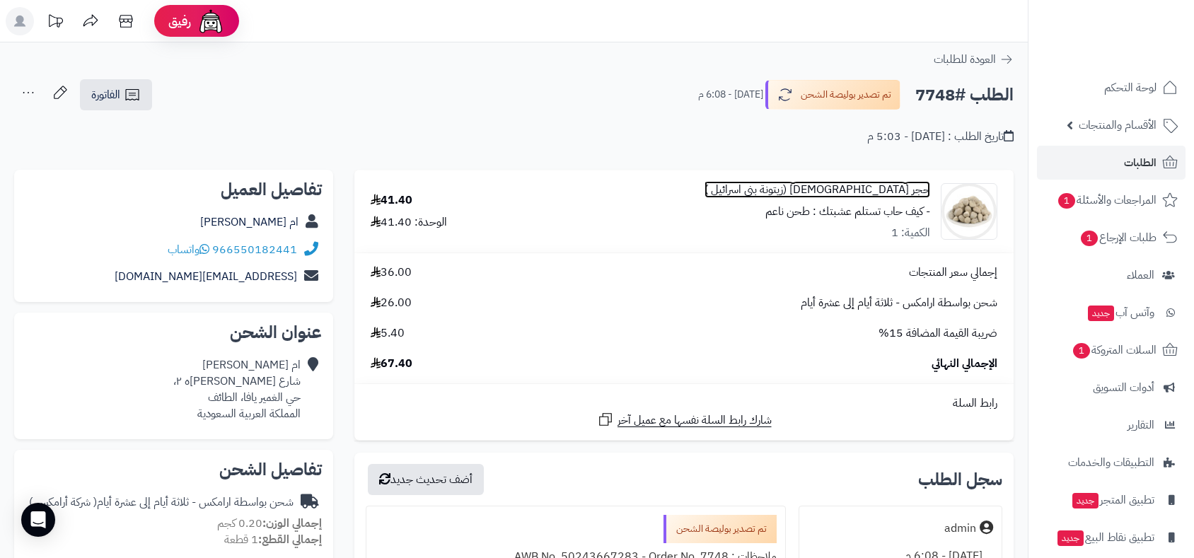
click at [905, 188] on link "حجر [DEMOGRAPHIC_DATA] (زيتونة بني اسرائيل )" at bounding box center [818, 190] width 226 height 16
click at [905, 188] on link "حجر اليهود (زيتونة بني اسرائيل )" at bounding box center [818, 190] width 226 height 16
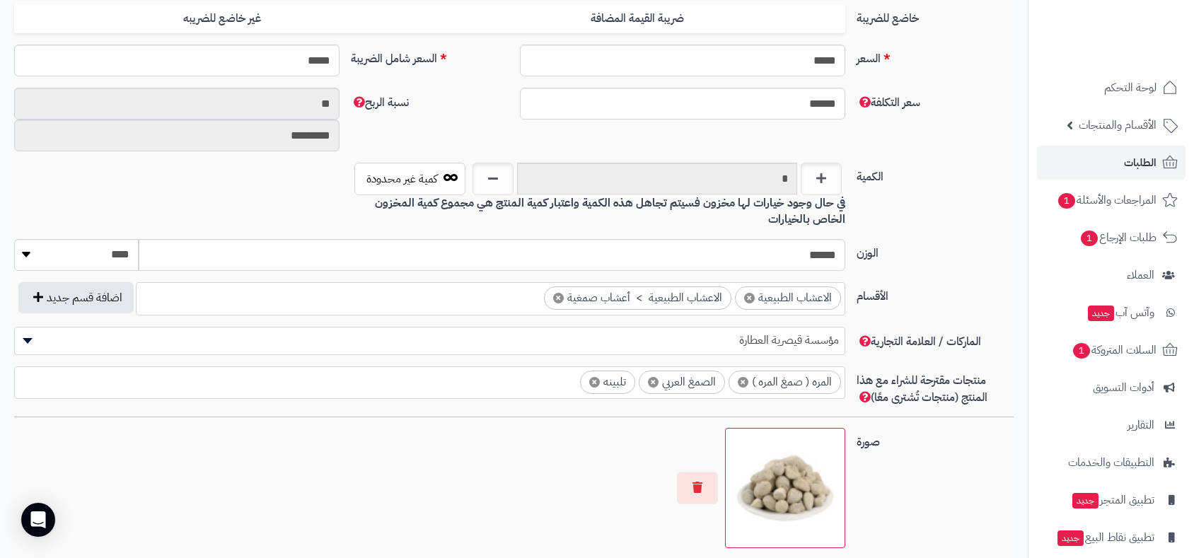
scroll to position [628, 0]
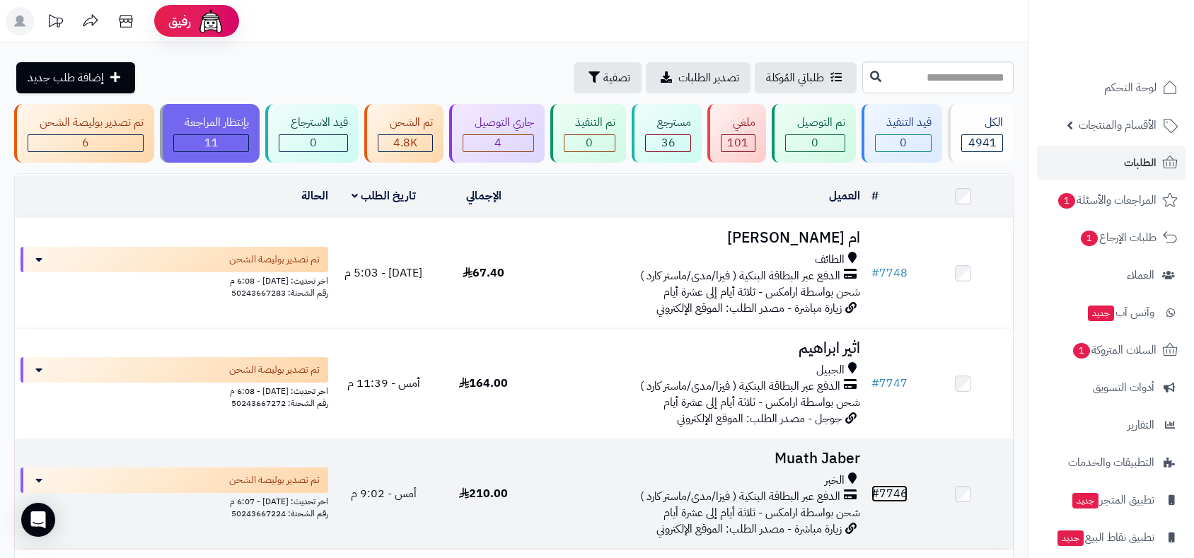
click at [903, 494] on link "# 7746" at bounding box center [890, 493] width 36 height 17
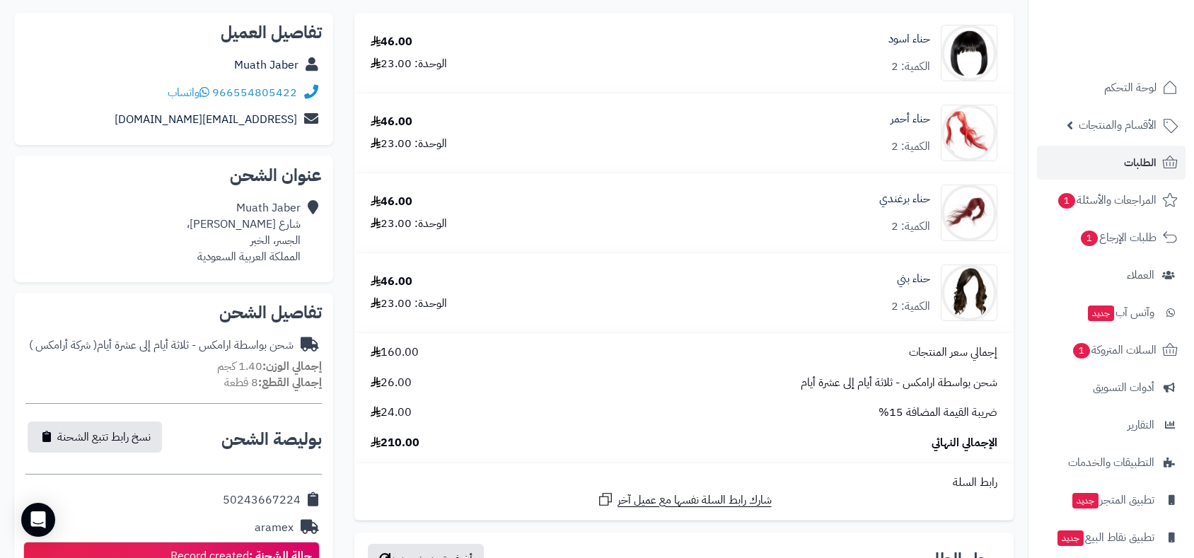
scroll to position [79, 0]
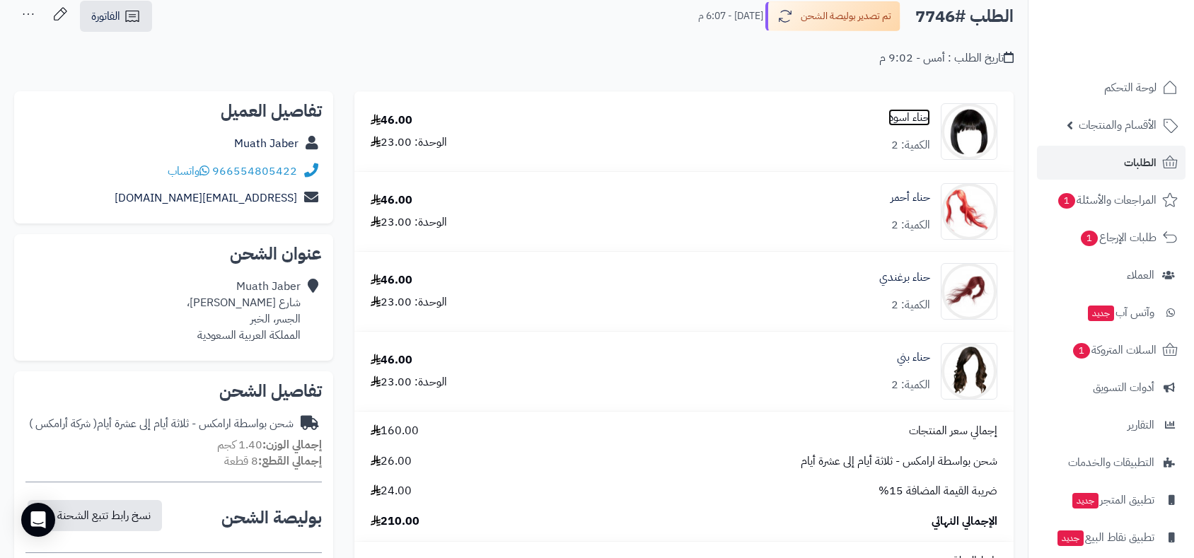
click at [915, 117] on link "حناء اسود" at bounding box center [910, 118] width 42 height 16
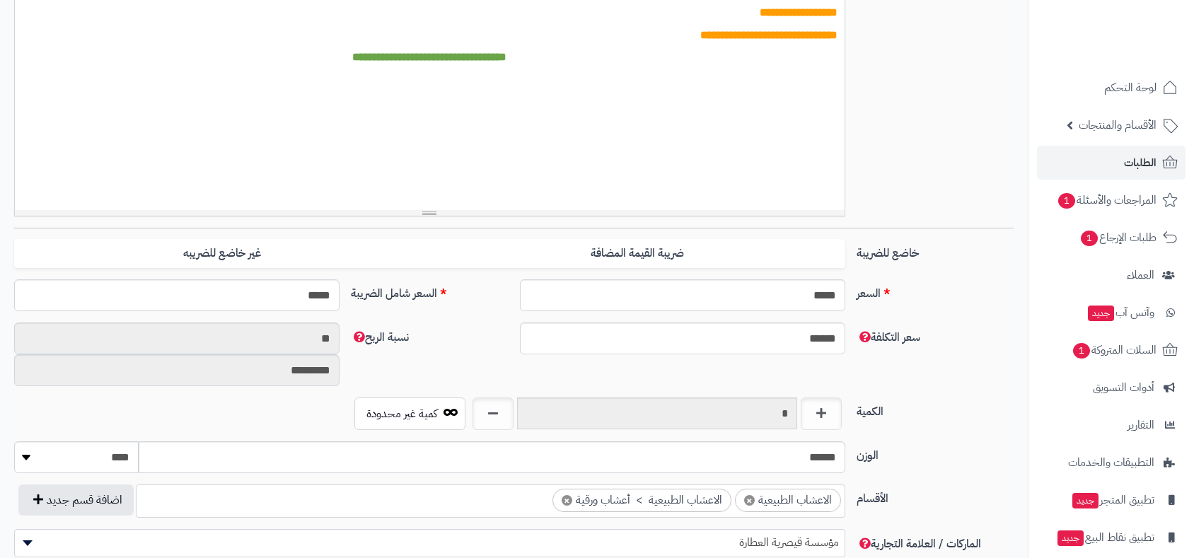
scroll to position [393, 0]
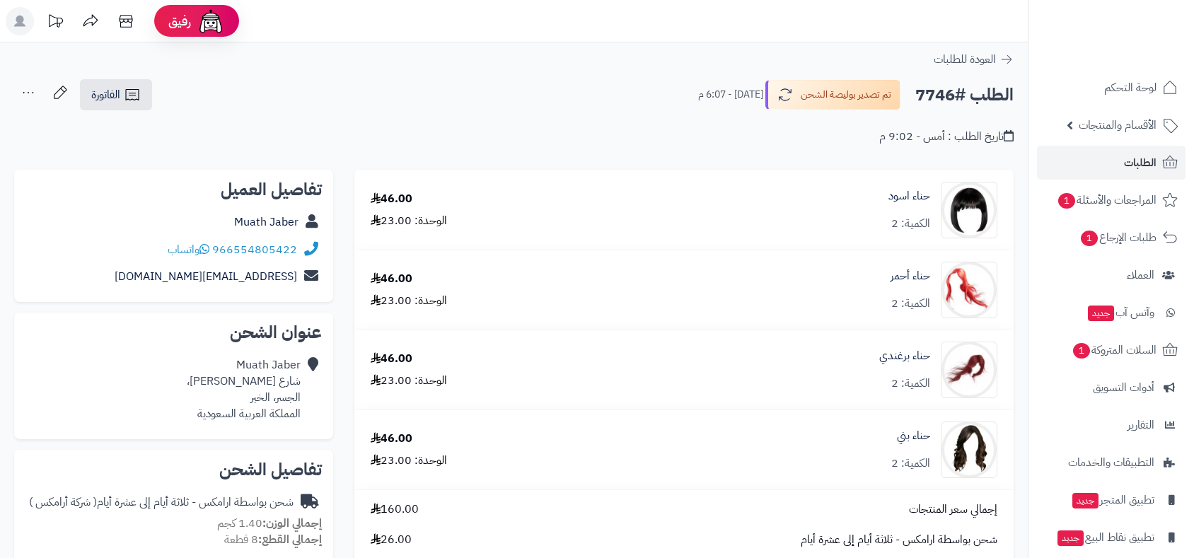
scroll to position [79, 0]
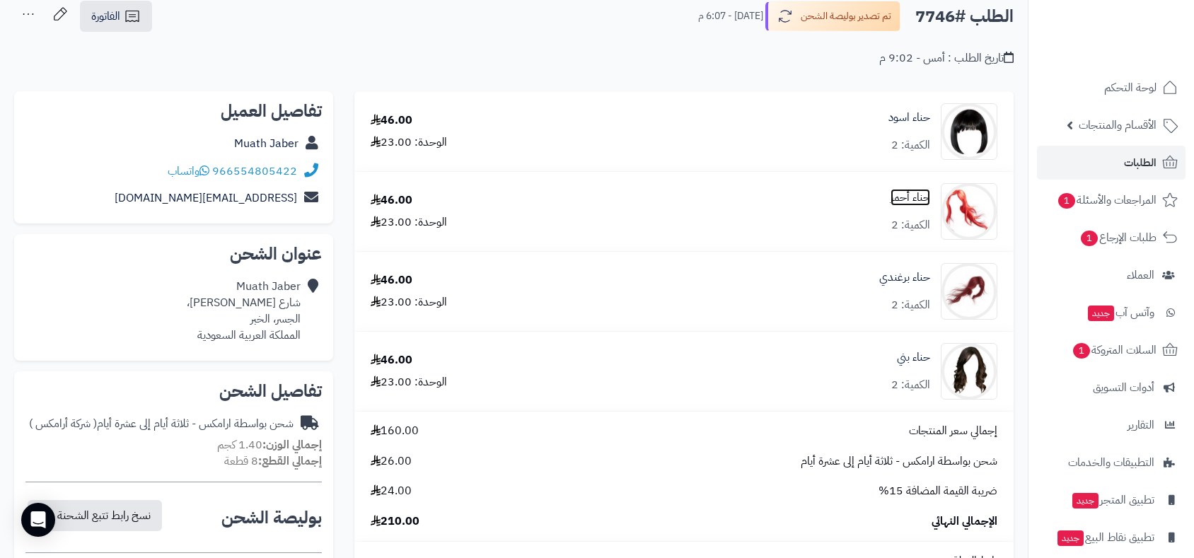
click at [918, 195] on link "حناء أحمر" at bounding box center [911, 198] width 40 height 16
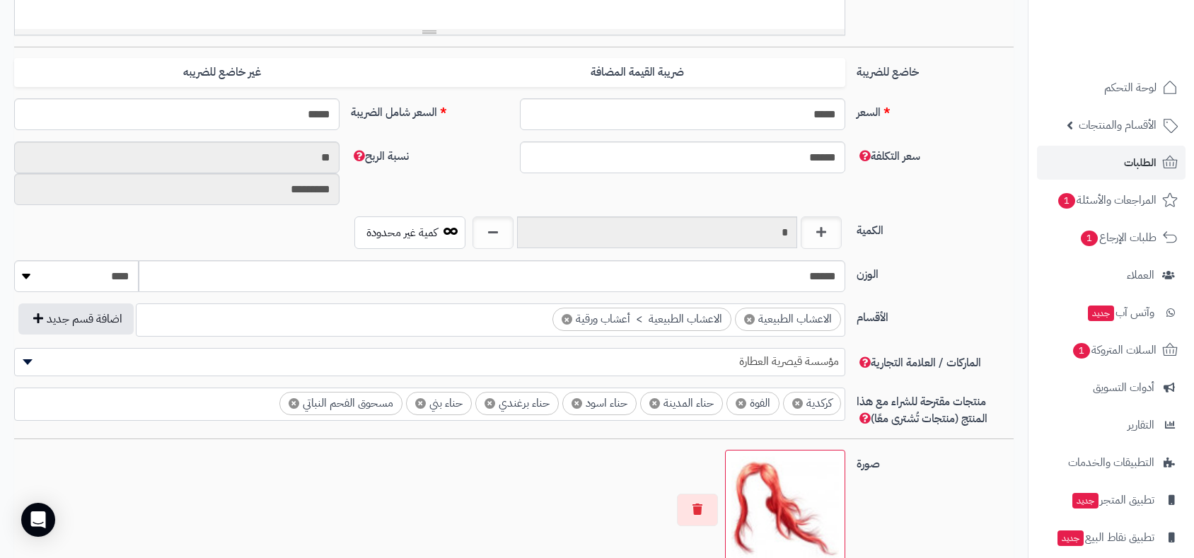
scroll to position [550, 0]
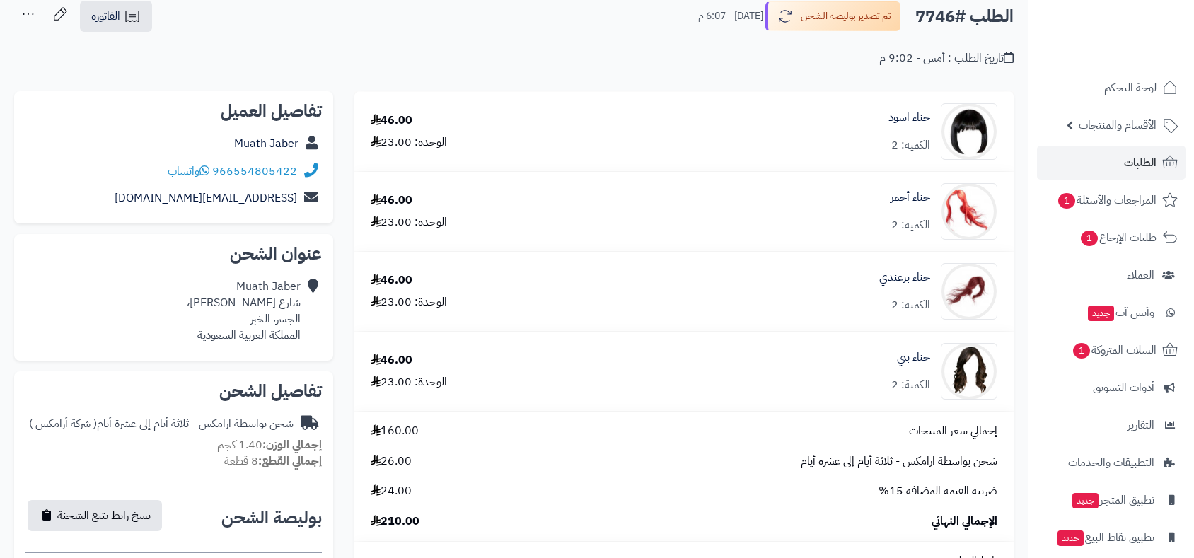
scroll to position [79, 0]
click at [920, 279] on link "حناء برغندي" at bounding box center [904, 278] width 51 height 16
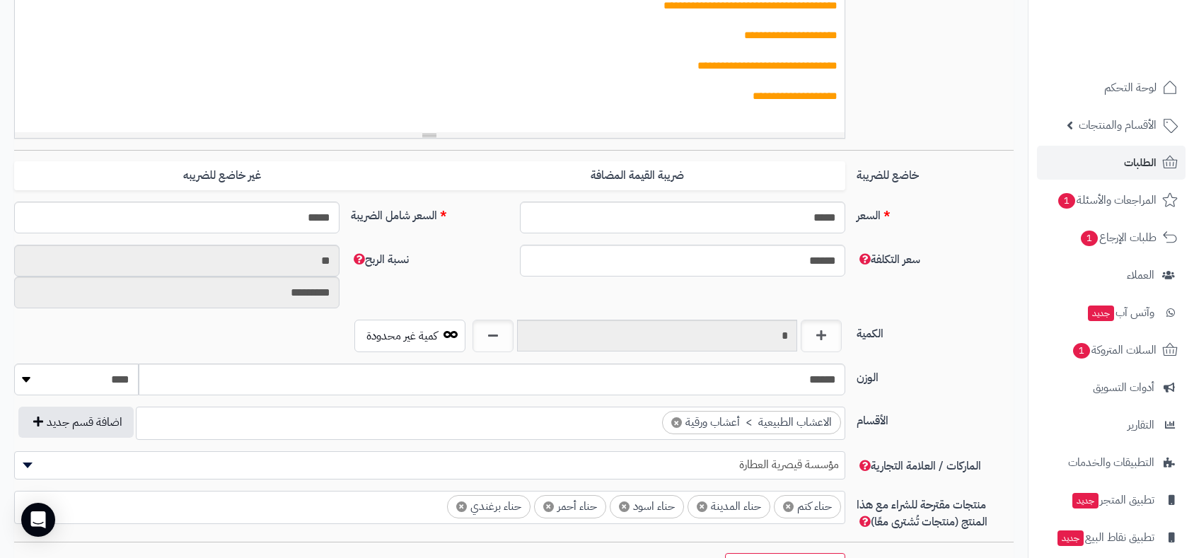
scroll to position [471, 0]
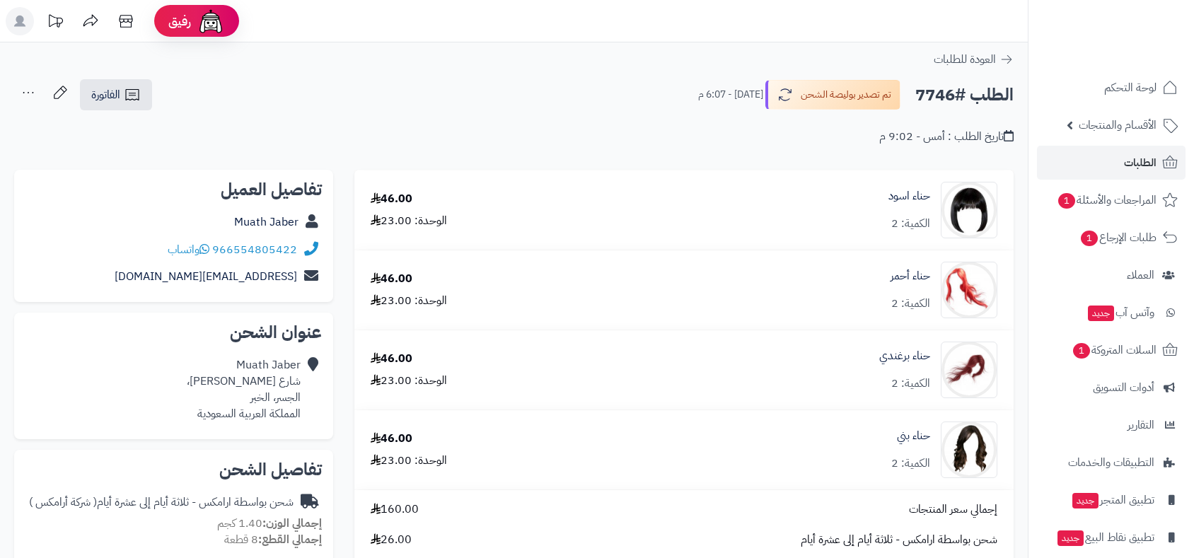
scroll to position [79, 0]
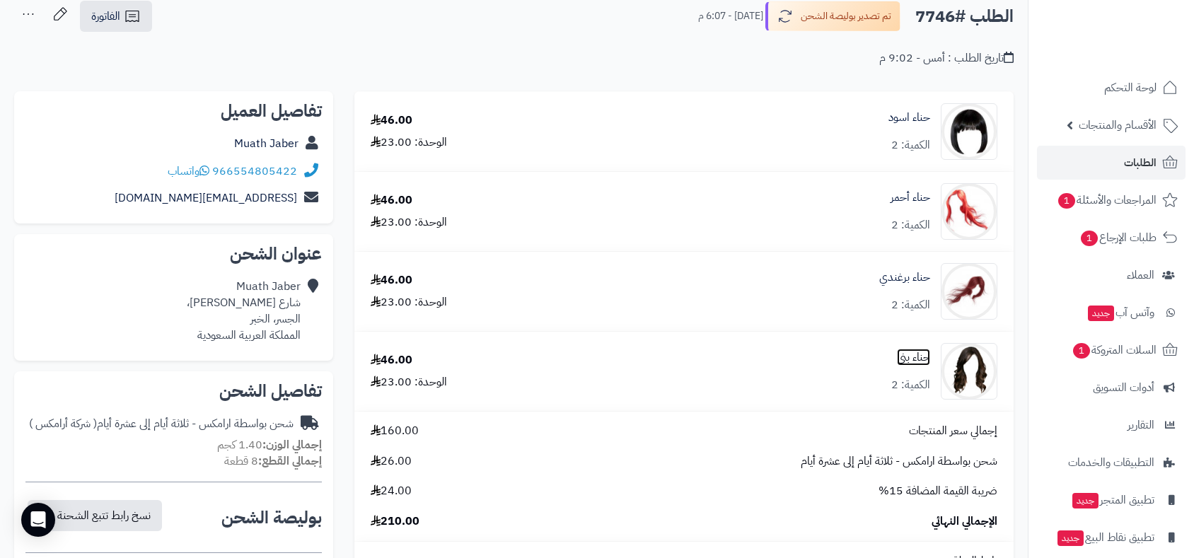
click at [917, 360] on link "حناء بني" at bounding box center [913, 357] width 33 height 16
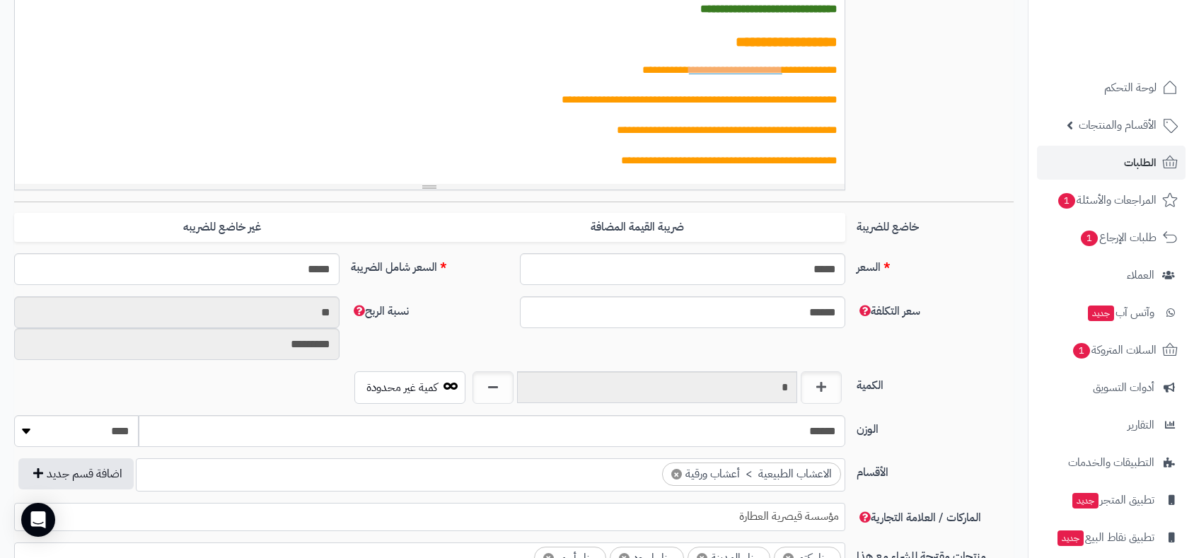
scroll to position [471, 0]
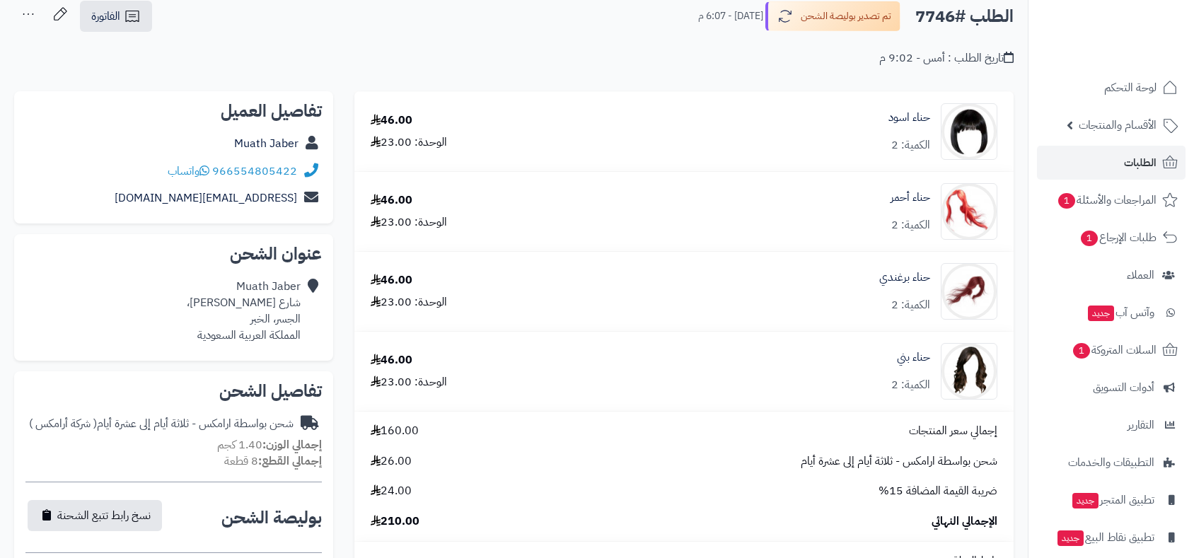
scroll to position [79, 0]
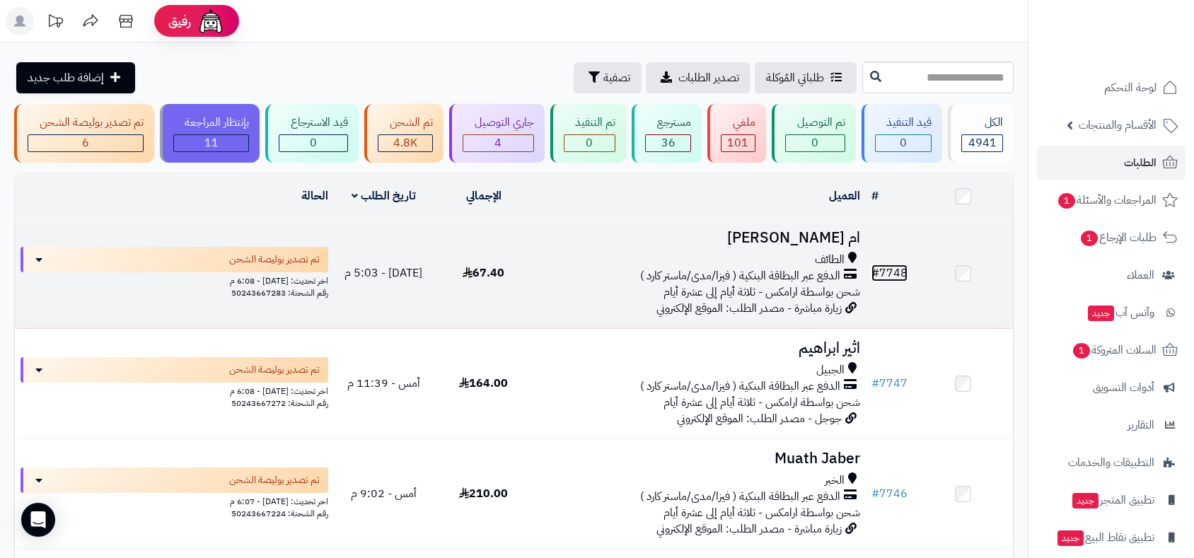
click at [897, 277] on link "# 7748" at bounding box center [890, 273] width 36 height 17
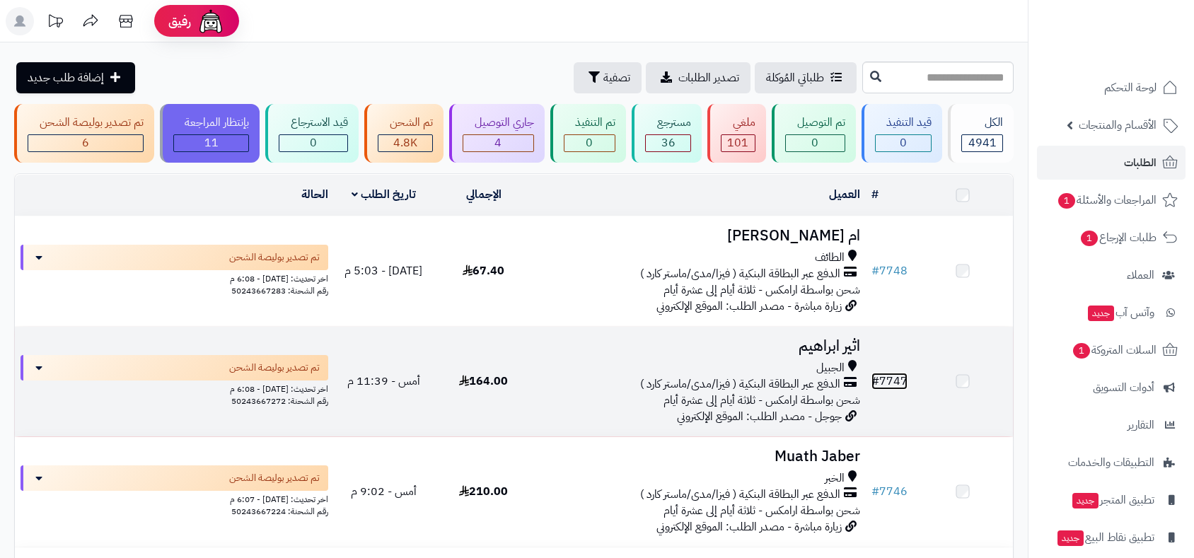
click at [896, 381] on link "# 7747" at bounding box center [890, 381] width 36 height 17
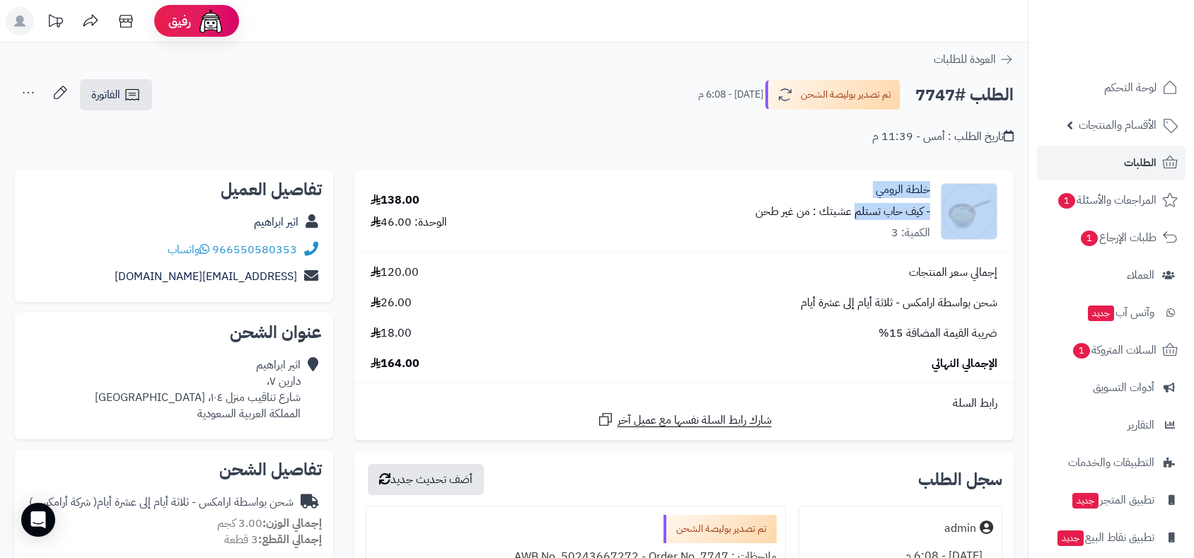
drag, startPoint x: 859, startPoint y: 187, endPoint x: 938, endPoint y: 178, distance: 79.8
click at [938, 178] on td "خلطة الرومي - كيف حاب تستلم عشبتك : من غير طحن الكمية: 3" at bounding box center [778, 211] width 472 height 83
click at [932, 180] on td "خلطة الرومي - كيف حاب تستلم عشبتك : من غير طحن الكمية: 3" at bounding box center [778, 211] width 472 height 83
drag, startPoint x: 855, startPoint y: 179, endPoint x: 932, endPoint y: 181, distance: 77.1
click at [932, 181] on td "خلطة الرومي - كيف حاب تستلم عشبتك : من غير طحن الكمية: 3" at bounding box center [778, 211] width 472 height 83
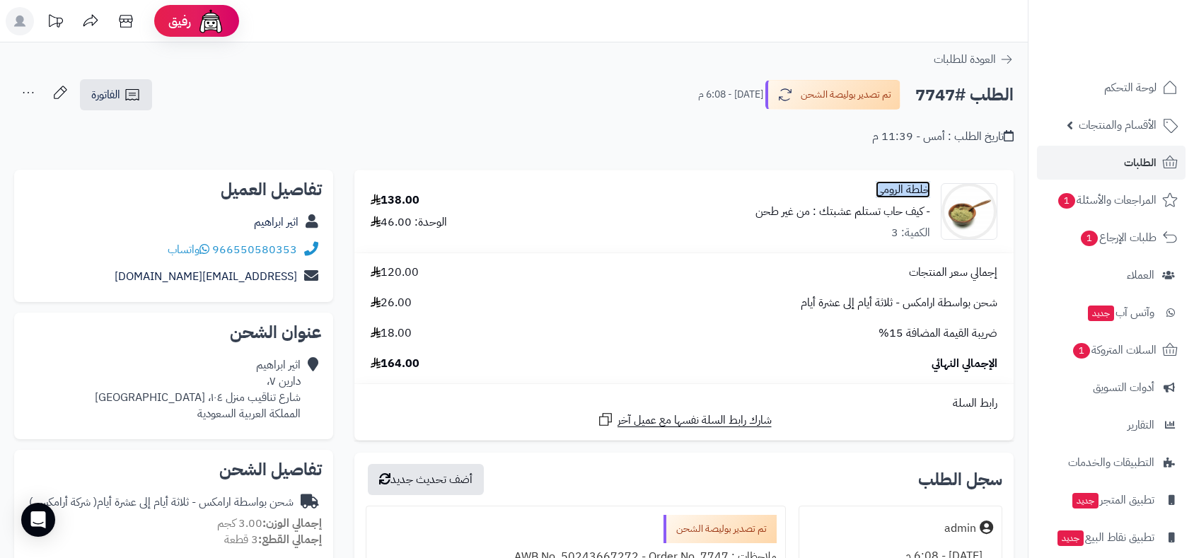
copy link "خلطة الرومي"
